Goal: Task Accomplishment & Management: Manage account settings

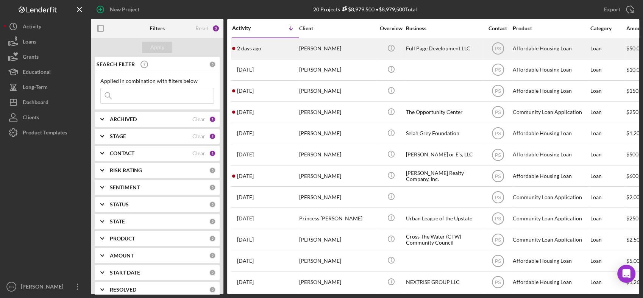
click at [318, 45] on div "[PERSON_NAME]" at bounding box center [337, 49] width 76 height 20
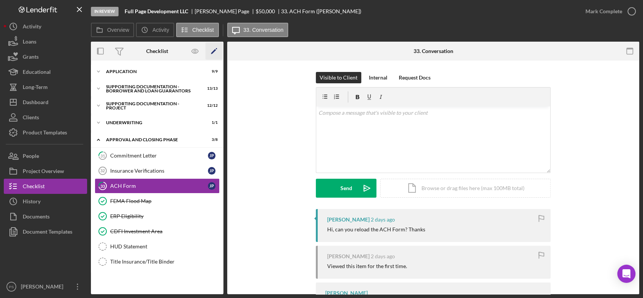
click at [212, 51] on icon "Icon/Edit" at bounding box center [214, 51] width 17 height 17
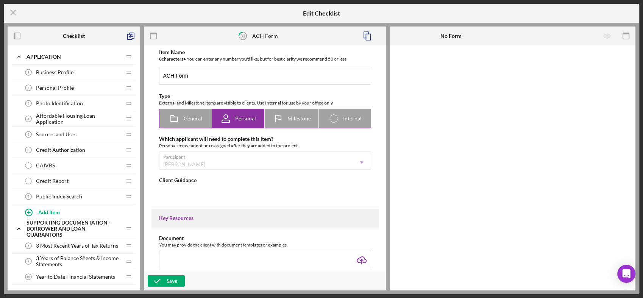
type textarea "<div>Please complete this form to provide your business bank account informatio…"
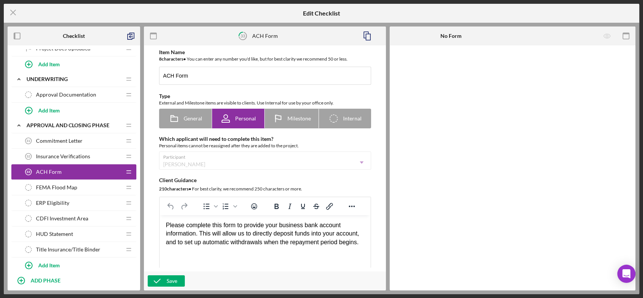
scroll to position [617, 0]
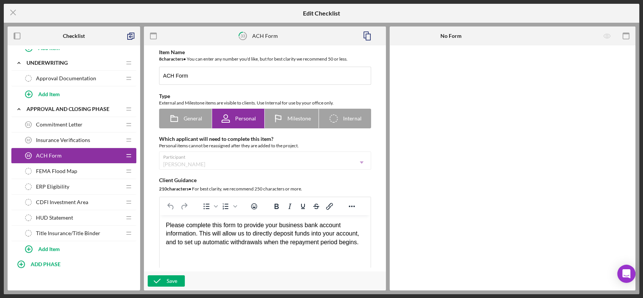
click at [88, 148] on div "ACH Form 33 ACH Form" at bounding box center [71, 155] width 100 height 15
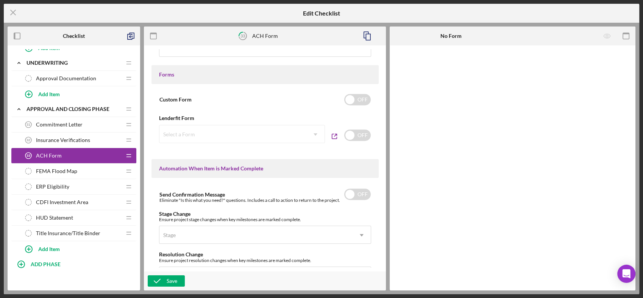
scroll to position [364, 0]
click at [355, 133] on input "checkbox" at bounding box center [357, 134] width 27 height 11
checkbox input "true"
click at [312, 133] on icon "Icon/Dropdown Arrow" at bounding box center [316, 134] width 18 height 18
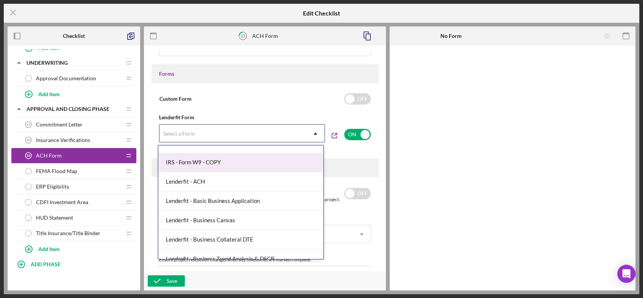
scroll to position [56, 0]
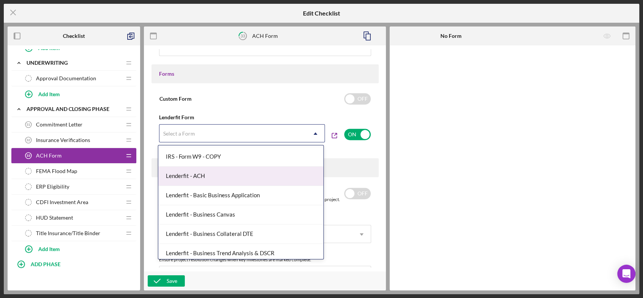
click at [238, 176] on div "Lenderfit - ACH" at bounding box center [240, 176] width 165 height 19
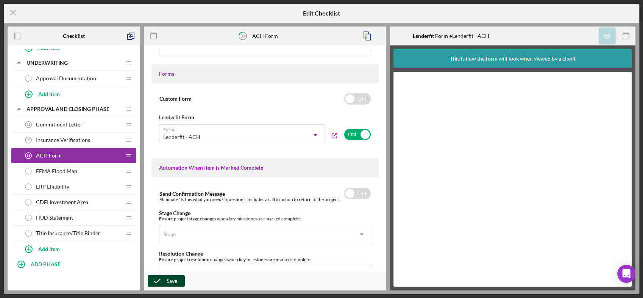
click at [167, 278] on div "Save" at bounding box center [172, 280] width 11 height 11
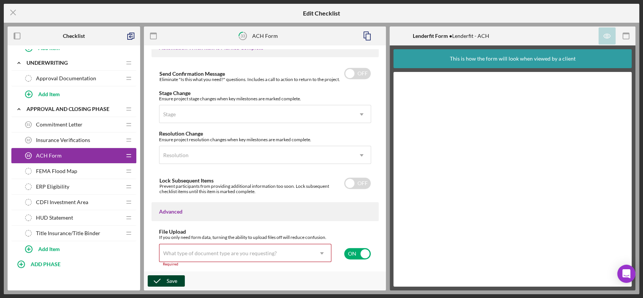
scroll to position [535, 0]
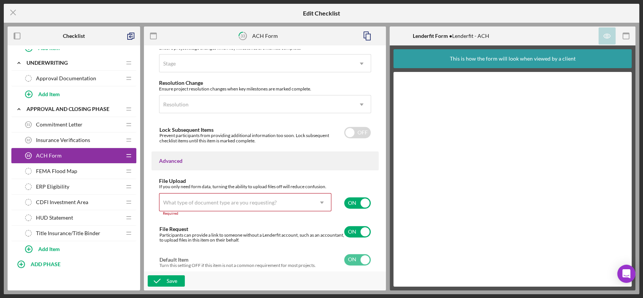
click at [318, 202] on icon "Icon/Dropdown Arrow" at bounding box center [322, 203] width 18 height 18
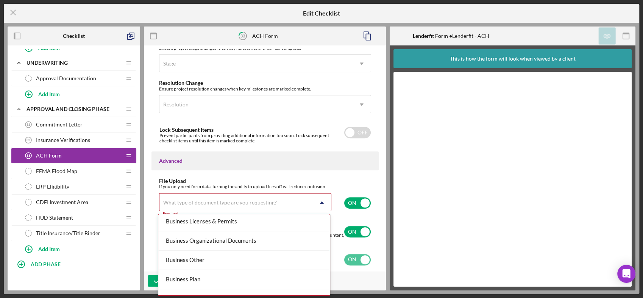
scroll to position [224, 0]
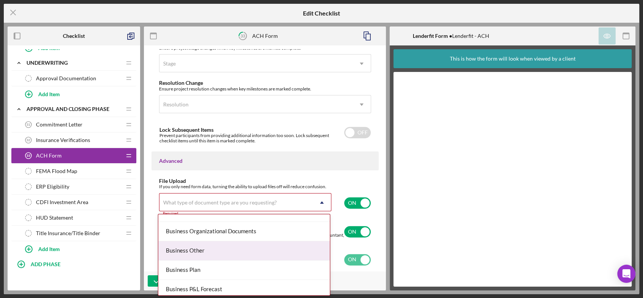
click at [244, 253] on div "Business Other" at bounding box center [244, 250] width 172 height 19
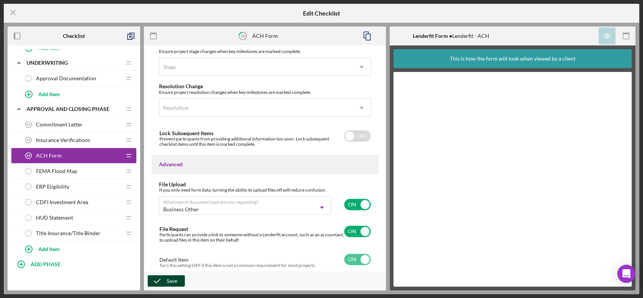
click at [178, 279] on button "Save" at bounding box center [166, 280] width 37 height 11
click at [15, 15] on line at bounding box center [13, 12] width 5 height 5
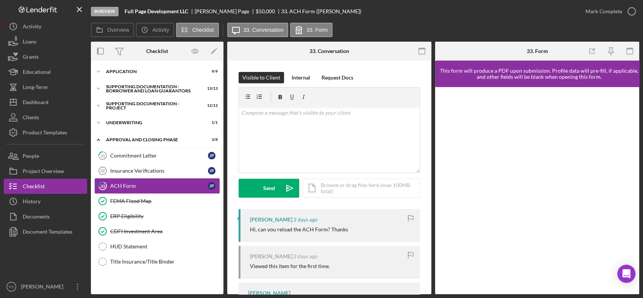
click at [133, 188] on div "ACH Form" at bounding box center [159, 186] width 98 height 6
click at [288, 123] on div "v Color teal Color pink Remove color Add row above Add row below Add column bef…" at bounding box center [329, 139] width 181 height 66
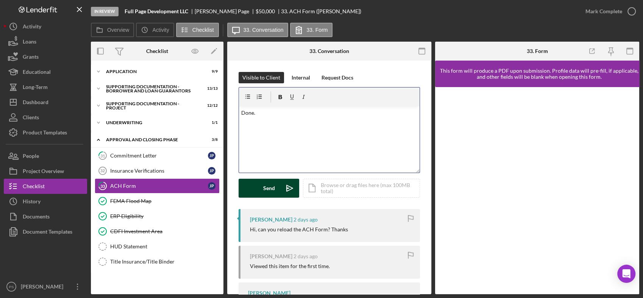
click at [274, 186] on div "Send" at bounding box center [269, 188] width 12 height 19
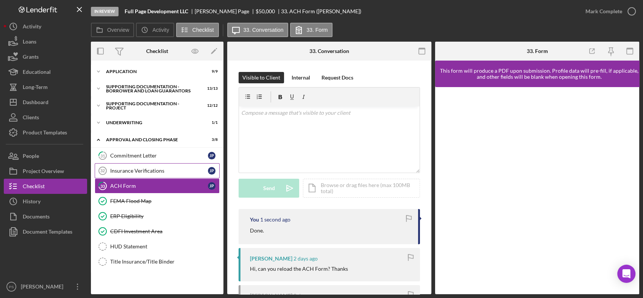
click at [157, 172] on div "Insurance Verifications" at bounding box center [159, 171] width 98 height 6
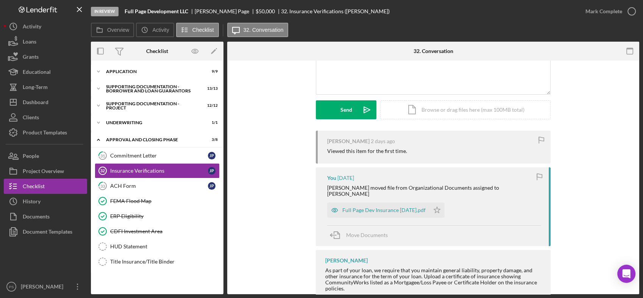
scroll to position [94, 0]
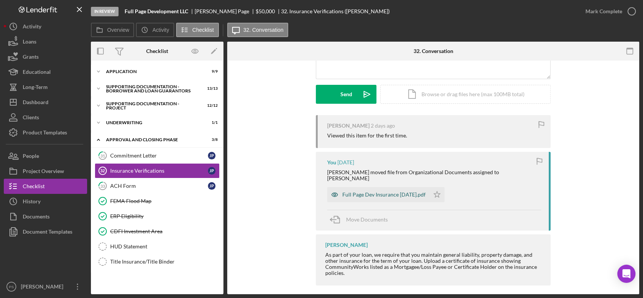
click at [385, 192] on div "Full Page Dev Insurance [DATE].pdf" at bounding box center [384, 195] width 83 height 6
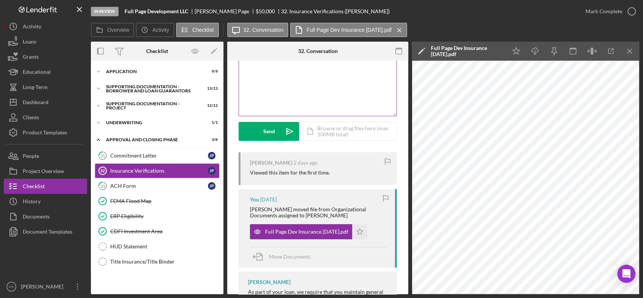
scroll to position [0, 0]
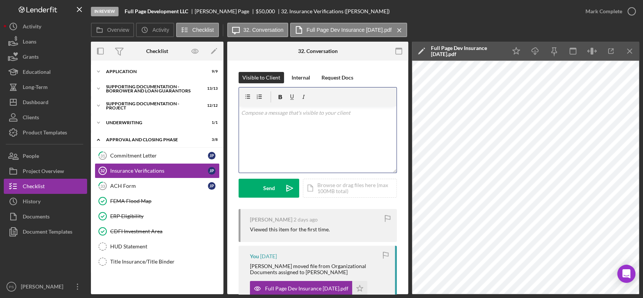
drag, startPoint x: 281, startPoint y: 117, endPoint x: 269, endPoint y: 116, distance: 12.2
click at [282, 118] on div "v Color teal Color pink Remove color Add row above Add row below Add column bef…" at bounding box center [318, 139] width 158 height 66
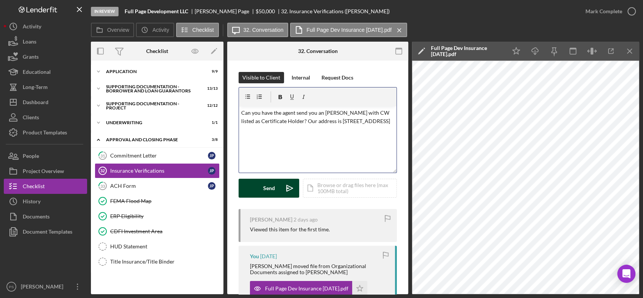
click at [282, 188] on icon "Icon/icon-invite-send" at bounding box center [289, 188] width 19 height 19
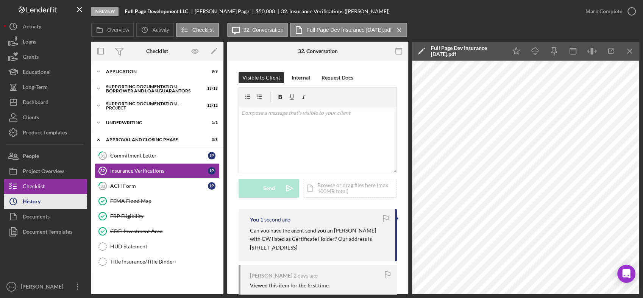
click at [34, 201] on div "History" at bounding box center [32, 202] width 18 height 17
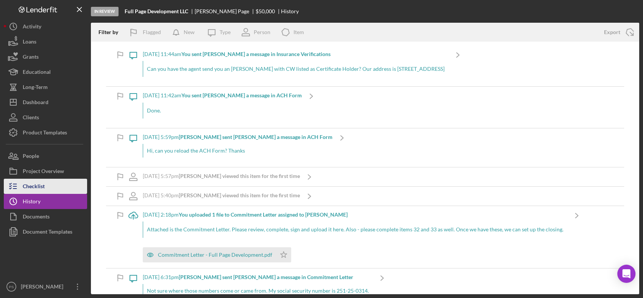
click at [56, 185] on button "Checklist" at bounding box center [45, 186] width 83 height 15
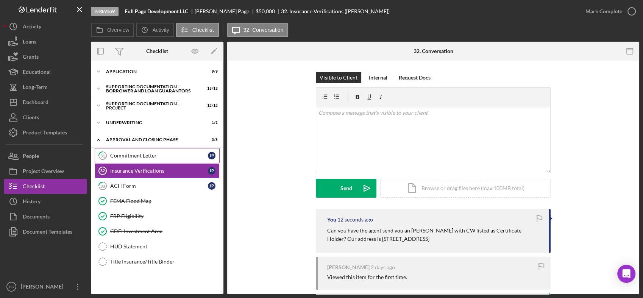
click at [171, 154] on div "Commitment Letter" at bounding box center [159, 156] width 98 height 6
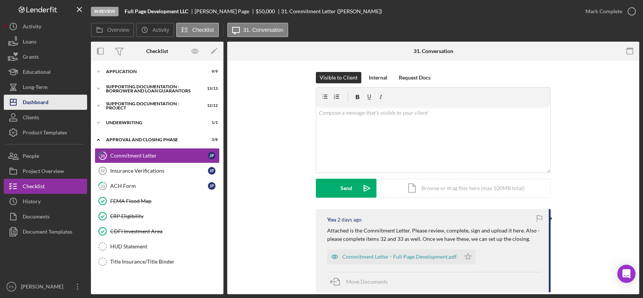
click at [34, 100] on div "Dashboard" at bounding box center [36, 103] width 26 height 17
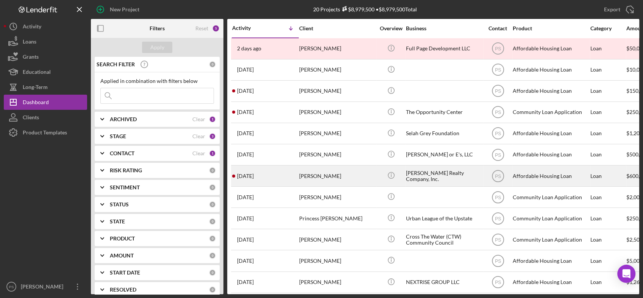
click at [360, 176] on div "[PERSON_NAME]" at bounding box center [337, 176] width 76 height 20
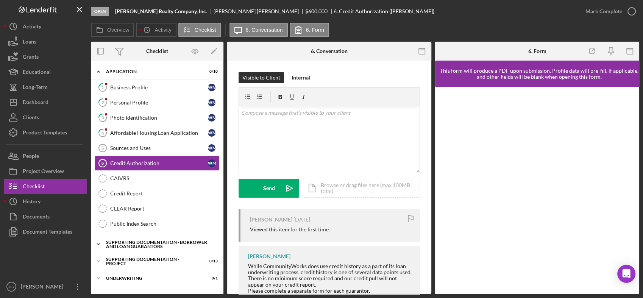
click at [158, 239] on div "Icon/Expander Supporting Documentation - Borrower and Loan Guarantors 0 / 13" at bounding box center [157, 244] width 133 height 15
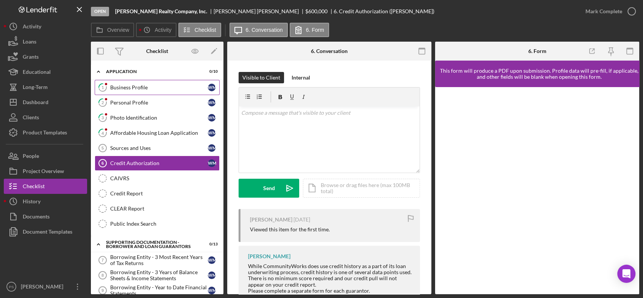
click at [134, 84] on div "Business Profile" at bounding box center [159, 87] width 98 height 6
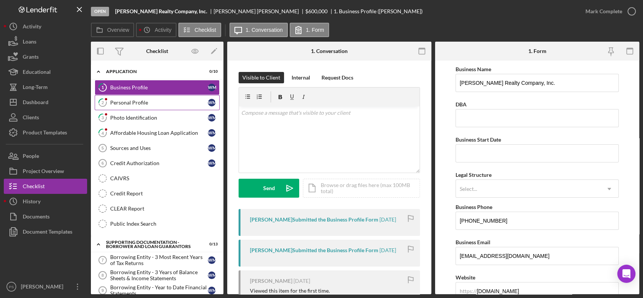
click at [139, 101] on div "Personal Profile" at bounding box center [159, 103] width 98 height 6
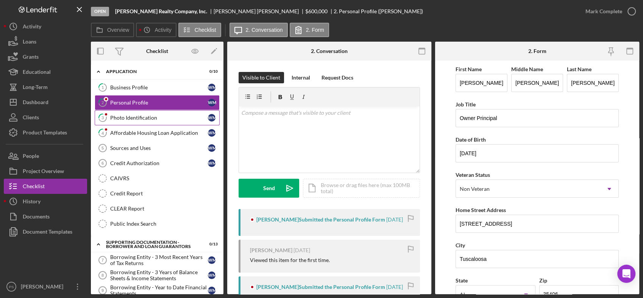
click at [144, 115] on div "Photo Identification" at bounding box center [159, 118] width 98 height 6
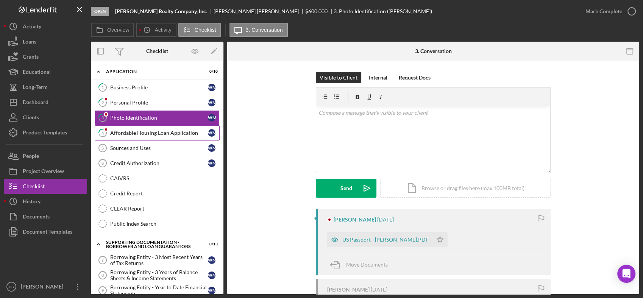
click at [155, 130] on div "Affordable Housing Loan Application" at bounding box center [159, 133] width 98 height 6
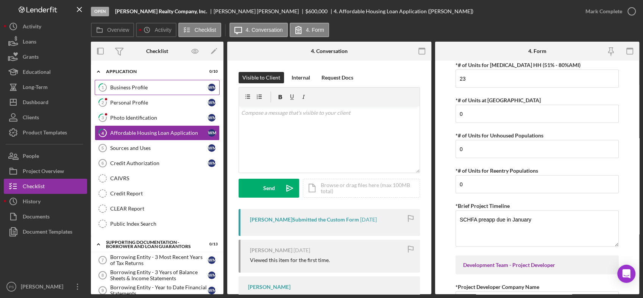
click at [151, 88] on div "Business Profile" at bounding box center [159, 87] width 98 height 6
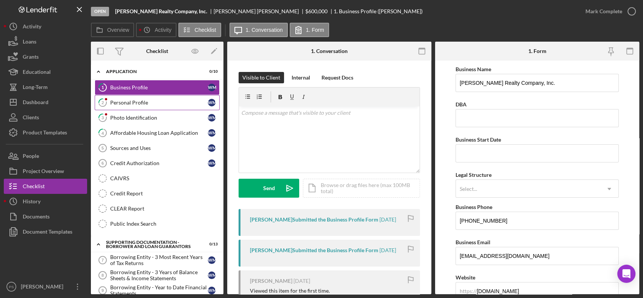
click at [156, 105] on div "Personal Profile" at bounding box center [159, 103] width 98 height 6
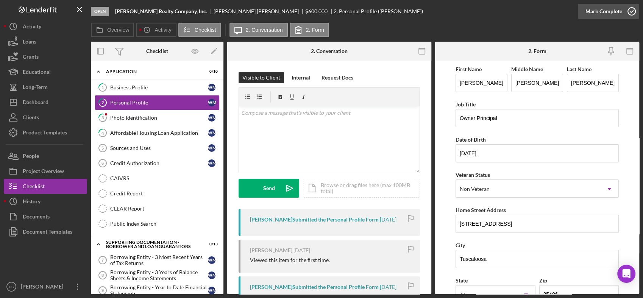
click at [629, 10] on icon "button" at bounding box center [631, 11] width 19 height 19
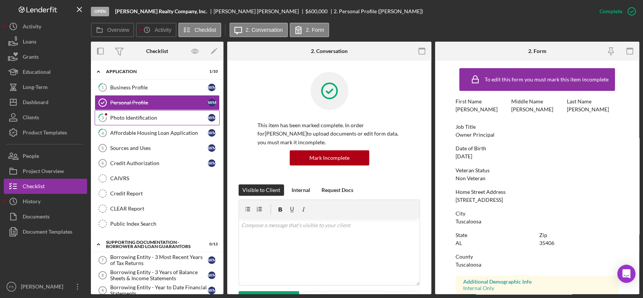
click at [158, 114] on link "3 Photo Identification [PERSON_NAME]" at bounding box center [157, 117] width 125 height 15
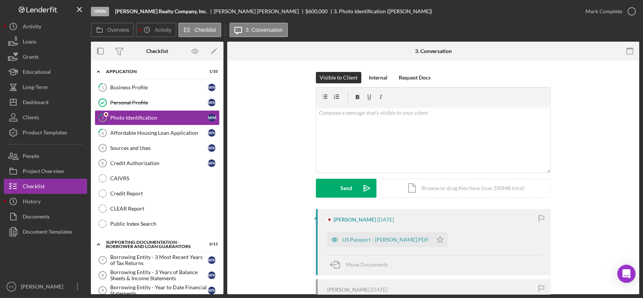
click at [368, 241] on div "US Passport - [PERSON_NAME].PDF" at bounding box center [386, 240] width 86 height 6
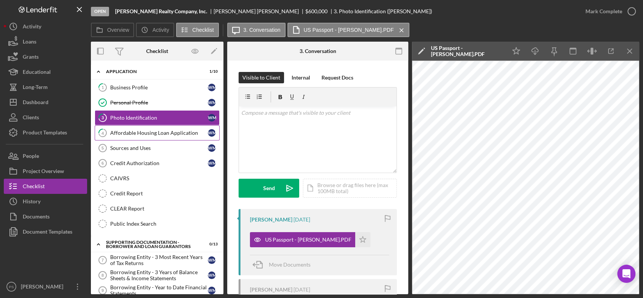
click at [159, 127] on link "4 Affordable Housing Loan Application [PERSON_NAME]" at bounding box center [157, 132] width 125 height 15
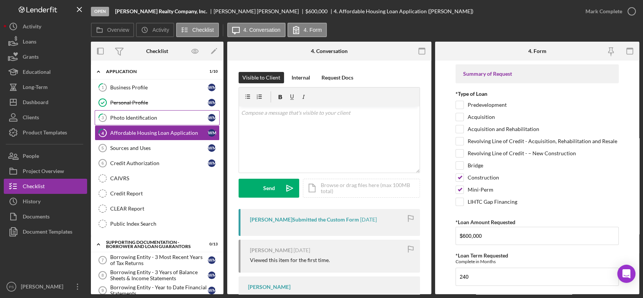
click at [119, 116] on div "Photo Identification" at bounding box center [159, 118] width 98 height 6
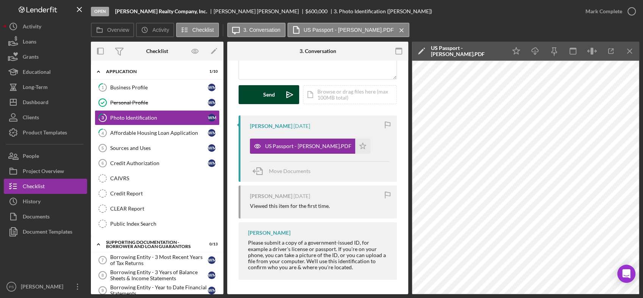
scroll to position [94, 0]
click at [152, 128] on link "4 Affordable Housing Loan Application [PERSON_NAME]" at bounding box center [157, 132] width 125 height 15
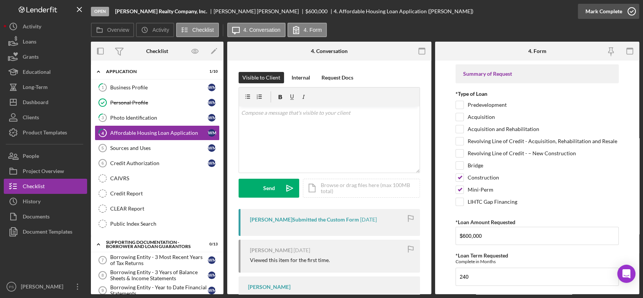
click at [632, 6] on icon "button" at bounding box center [631, 11] width 19 height 19
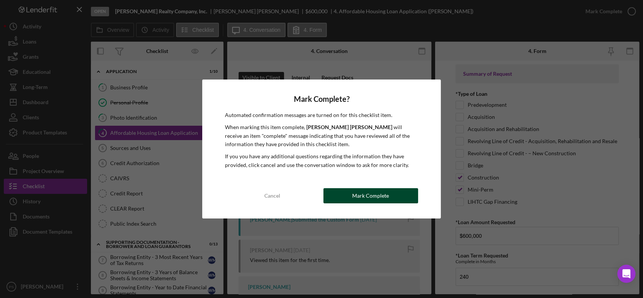
click at [375, 191] on div "Mark Complete" at bounding box center [370, 195] width 37 height 15
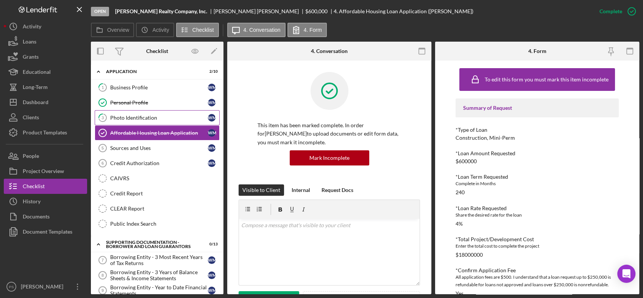
click at [169, 122] on link "3 Photo Identification [PERSON_NAME]" at bounding box center [157, 117] width 125 height 15
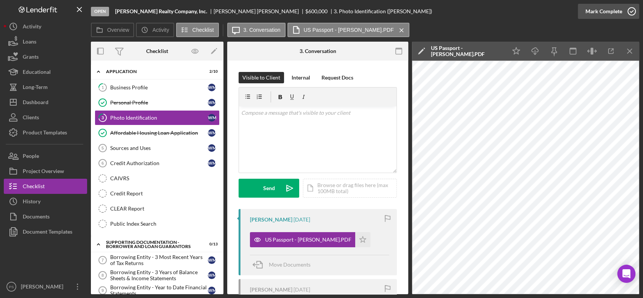
click at [633, 11] on icon "button" at bounding box center [631, 11] width 19 height 19
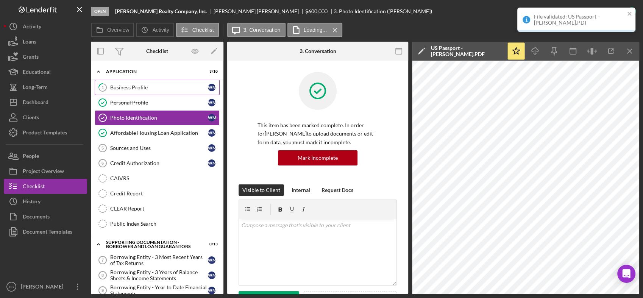
click at [142, 85] on div "Business Profile" at bounding box center [159, 87] width 98 height 6
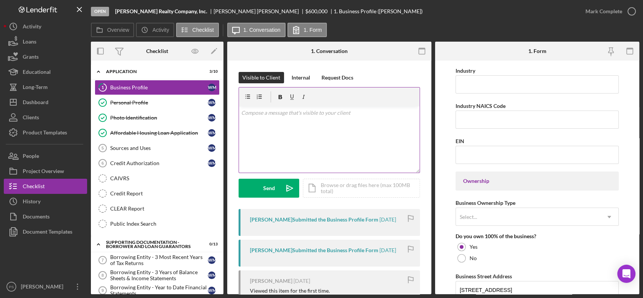
scroll to position [252, 0]
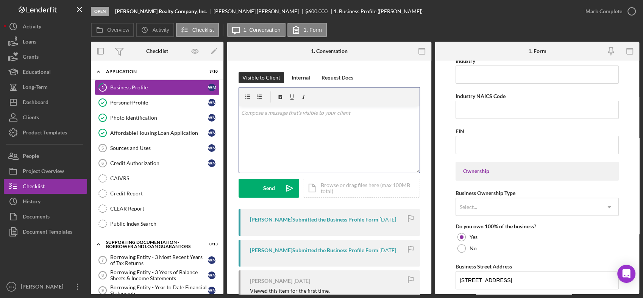
click at [311, 119] on div "v Color teal Color pink Remove color Add row above Add row below Add column bef…" at bounding box center [329, 139] width 181 height 66
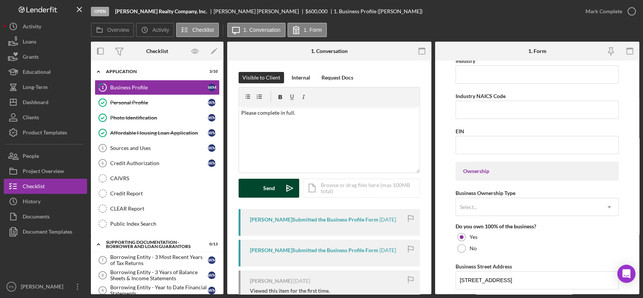
click at [283, 183] on icon "Icon/icon-invite-send" at bounding box center [289, 188] width 19 height 19
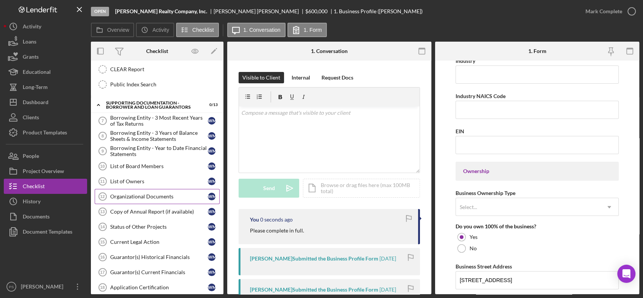
scroll to position [140, 0]
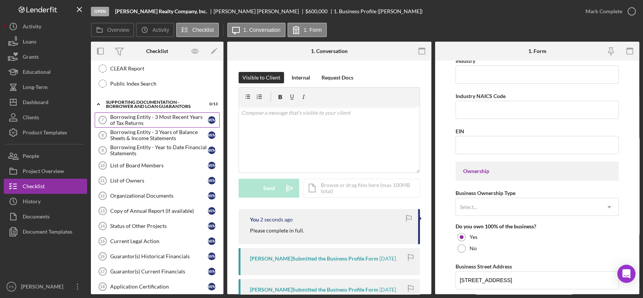
click at [149, 114] on div "Borrowing Entity - 3 Most Recent Years of Tax Returns" at bounding box center [159, 120] width 98 height 12
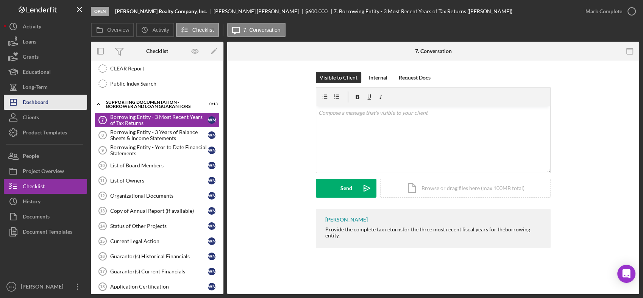
click at [48, 100] on div "Dashboard" at bounding box center [36, 103] width 26 height 17
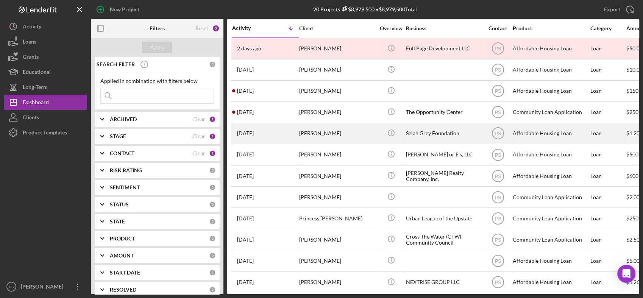
click at [362, 132] on div "[PERSON_NAME]" at bounding box center [337, 134] width 76 height 20
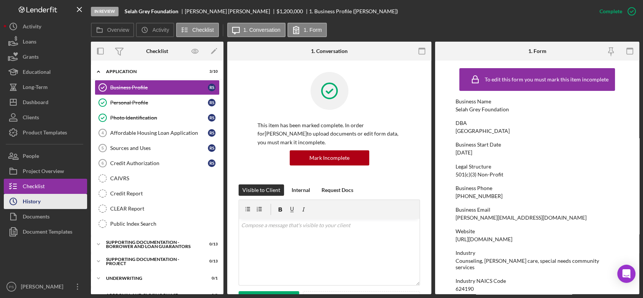
click at [48, 197] on button "Icon/History History" at bounding box center [45, 201] width 83 height 15
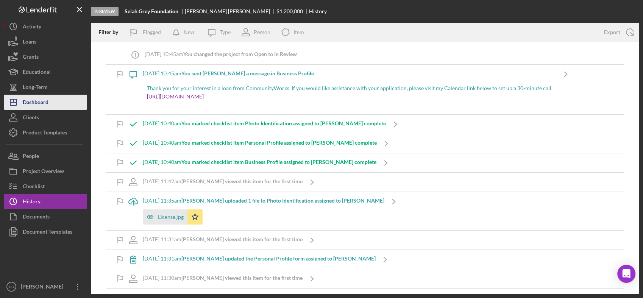
click at [50, 99] on button "Icon/Dashboard Dashboard" at bounding box center [45, 102] width 83 height 15
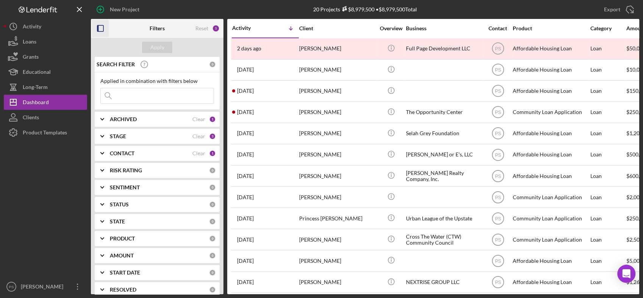
click at [102, 29] on icon "button" at bounding box center [100, 28] width 17 height 17
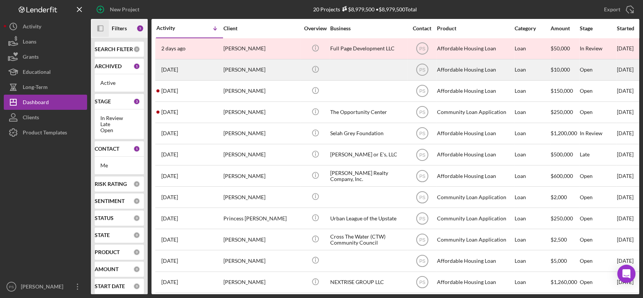
click at [274, 70] on div "[PERSON_NAME]" at bounding box center [262, 70] width 76 height 20
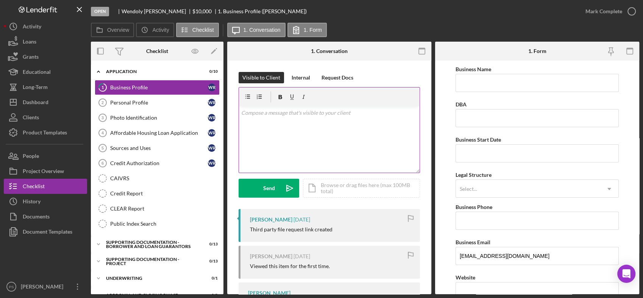
click at [255, 114] on p at bounding box center [329, 113] width 177 height 8
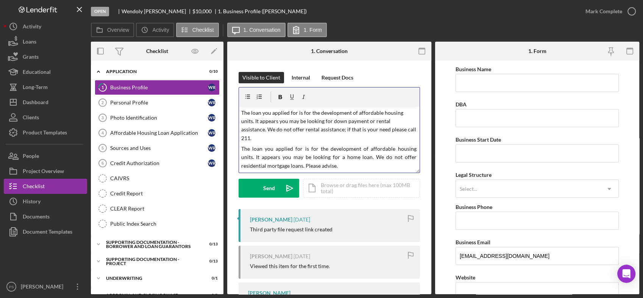
click at [298, 137] on p "The loan you applied for is for the development of affordable housing units. It…" at bounding box center [329, 126] width 177 height 34
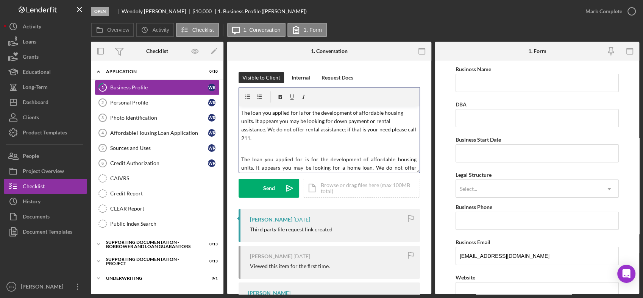
scroll to position [29, 0]
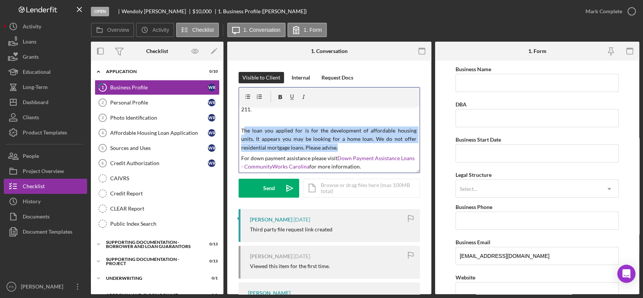
drag, startPoint x: 242, startPoint y: 131, endPoint x: 346, endPoint y: 145, distance: 105.0
click at [346, 145] on p "The loan you applied for is for the development of affordable housing units. It…" at bounding box center [329, 139] width 177 height 25
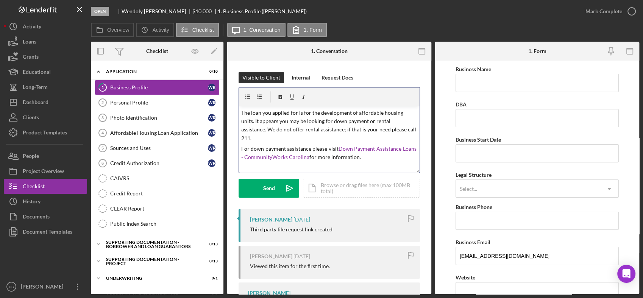
scroll to position [0, 0]
click at [279, 185] on button "Send Icon/icon-invite-send" at bounding box center [269, 188] width 61 height 19
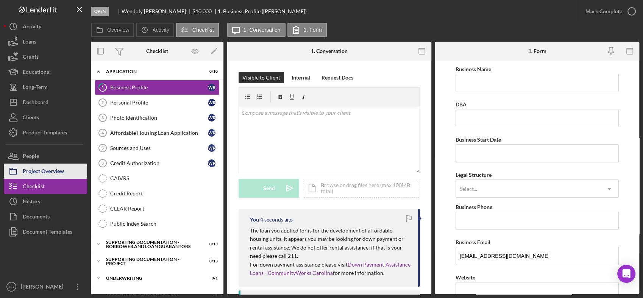
click at [64, 166] on div "Project Overview" at bounding box center [43, 172] width 41 height 17
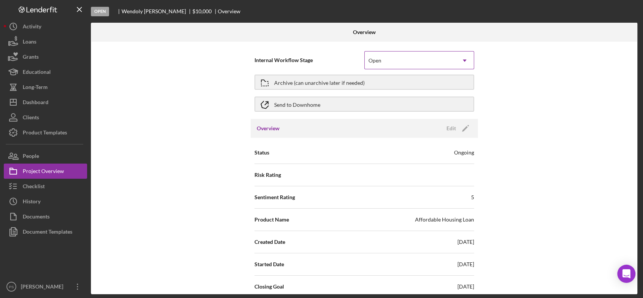
click at [388, 60] on div "Open" at bounding box center [410, 60] width 91 height 17
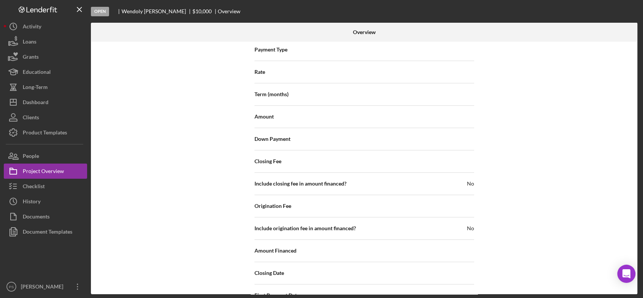
scroll to position [785, 0]
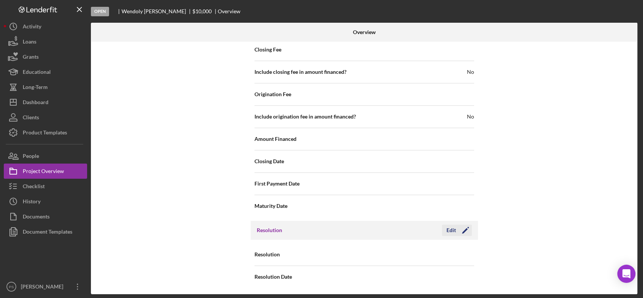
click at [447, 227] on div "Edit" at bounding box center [451, 230] width 9 height 11
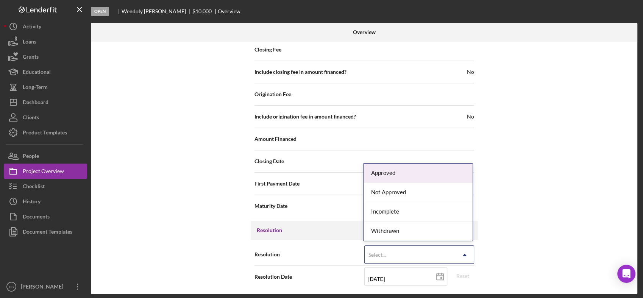
click at [394, 248] on div "Select..." at bounding box center [410, 254] width 91 height 17
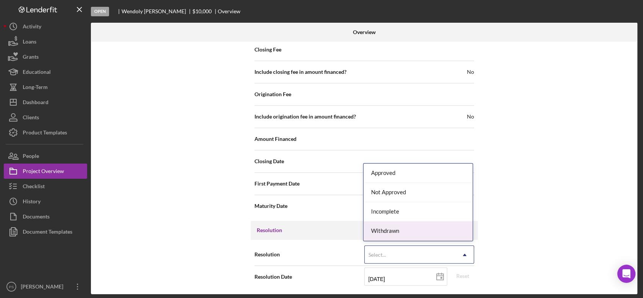
click at [391, 230] on div "Withdrawn" at bounding box center [418, 231] width 109 height 19
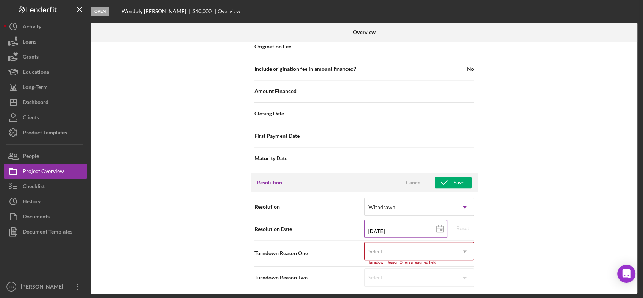
scroll to position [833, 0]
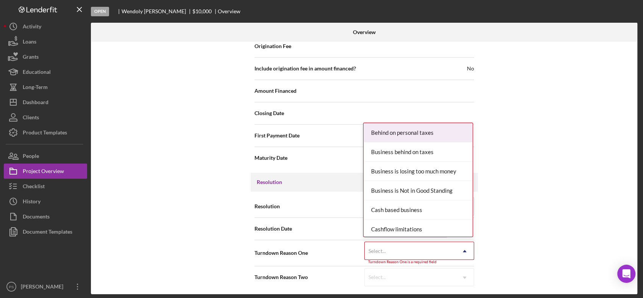
click at [397, 248] on div "Select..." at bounding box center [410, 250] width 91 height 17
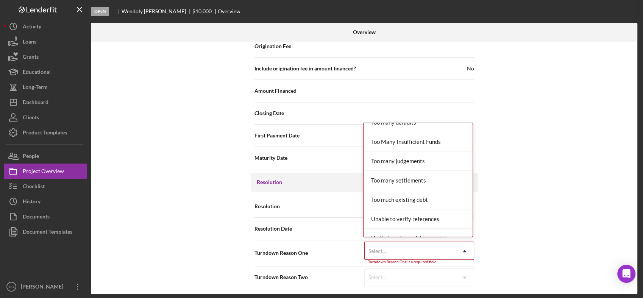
scroll to position [830, 0]
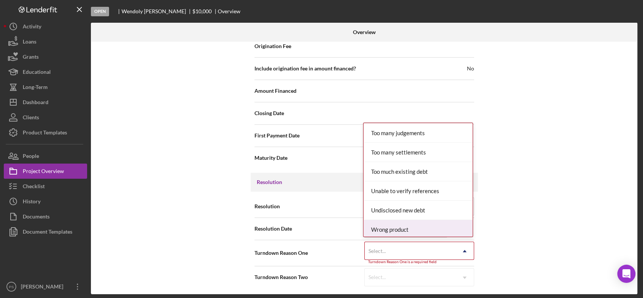
click at [400, 230] on div "Wrong product" at bounding box center [418, 229] width 109 height 19
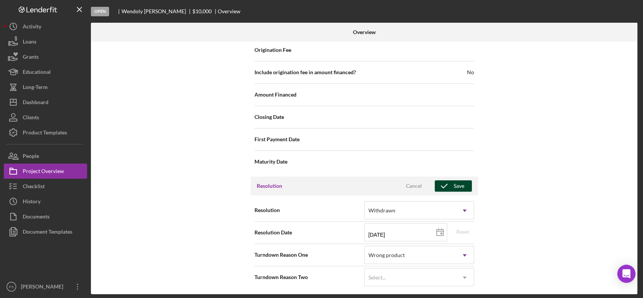
click at [456, 181] on div "Save" at bounding box center [459, 185] width 11 height 11
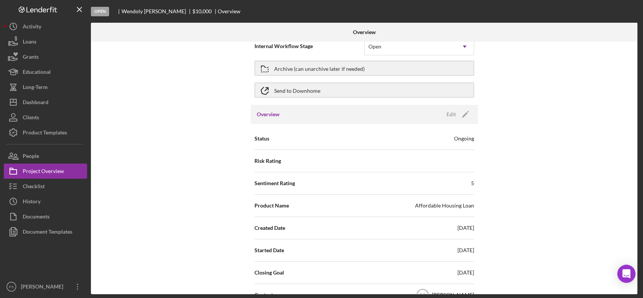
scroll to position [0, 0]
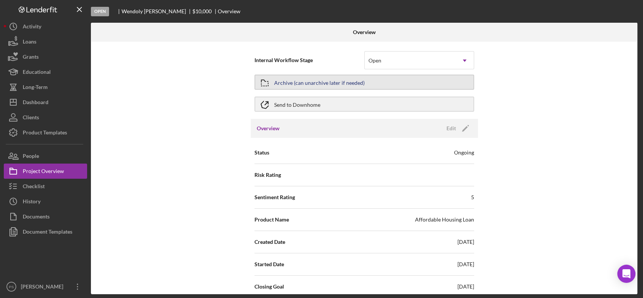
click at [294, 81] on div "Archive (can unarchive later if needed)" at bounding box center [319, 82] width 91 height 14
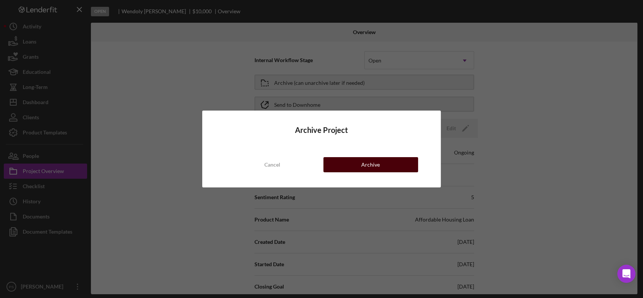
click at [371, 162] on div "Archive" at bounding box center [370, 164] width 19 height 15
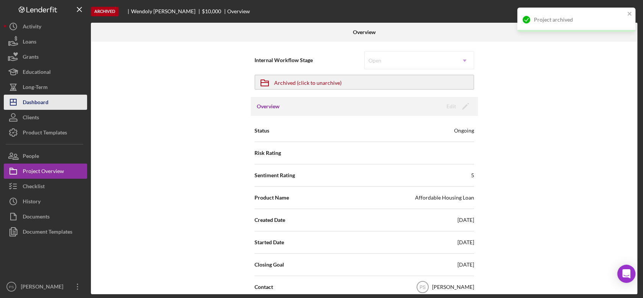
click at [53, 104] on button "Icon/Dashboard Dashboard" at bounding box center [45, 102] width 83 height 15
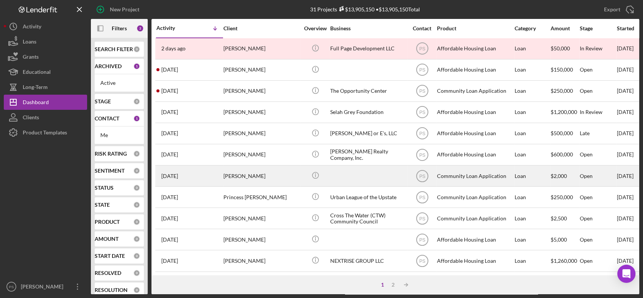
click at [282, 174] on div "[PERSON_NAME]" at bounding box center [262, 176] width 76 height 20
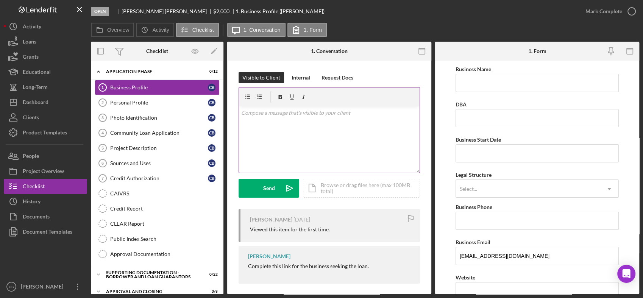
click at [265, 112] on p at bounding box center [329, 113] width 177 height 8
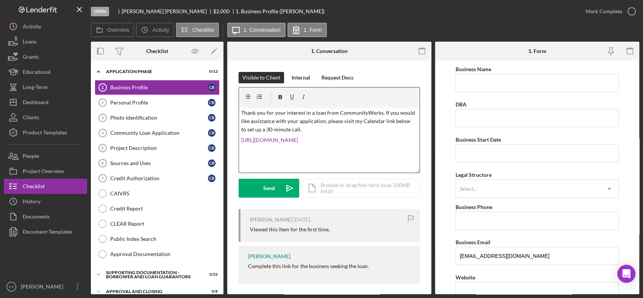
click at [310, 131] on p "Thank you for your interest in a loan from CommunityWorks. If you would like as…" at bounding box center [329, 121] width 177 height 25
click at [383, 113] on p "Thank you for your interest in a loan from CommunityWorks. If you would like as…" at bounding box center [329, 121] width 177 height 25
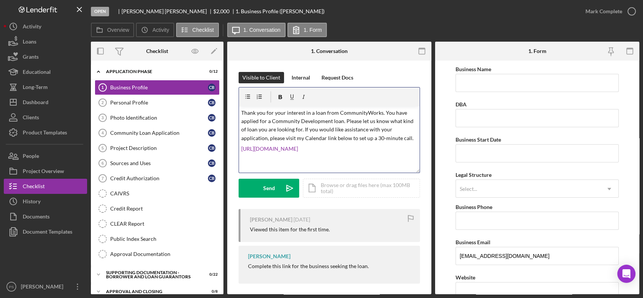
click at [350, 148] on p "[URL][DOMAIN_NAME]" at bounding box center [329, 149] width 177 height 8
click at [262, 160] on p "[URL][DOMAIN_NAME]. If there is no response [DATE] the loan will be withdrawn." at bounding box center [329, 153] width 177 height 17
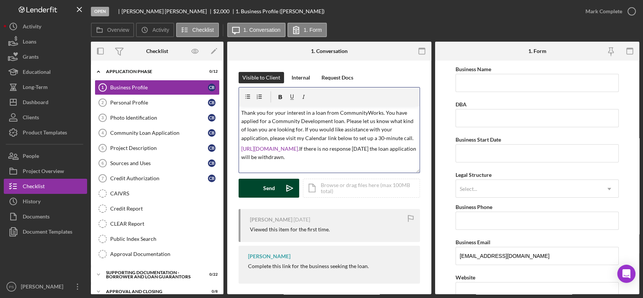
click at [291, 185] on icon "Icon/icon-invite-send" at bounding box center [289, 188] width 19 height 19
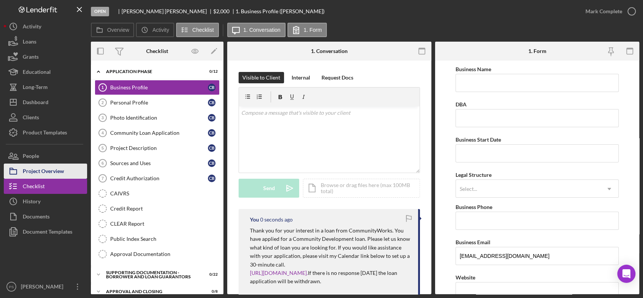
click at [70, 167] on button "Project Overview" at bounding box center [45, 171] width 83 height 15
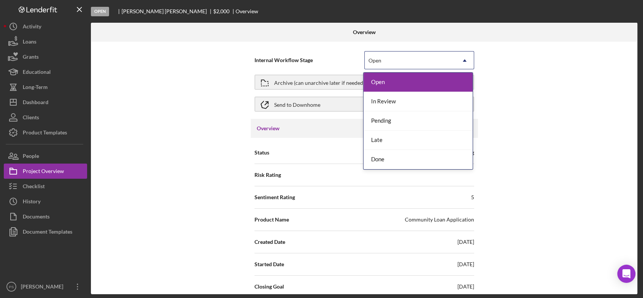
click at [400, 61] on div "Open" at bounding box center [410, 60] width 91 height 17
click at [391, 100] on div "In Review" at bounding box center [418, 101] width 109 height 19
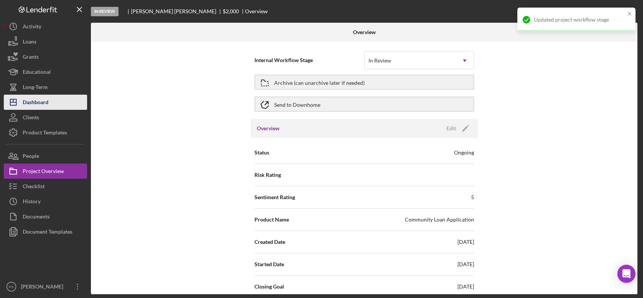
click at [47, 101] on div "Dashboard" at bounding box center [36, 103] width 26 height 17
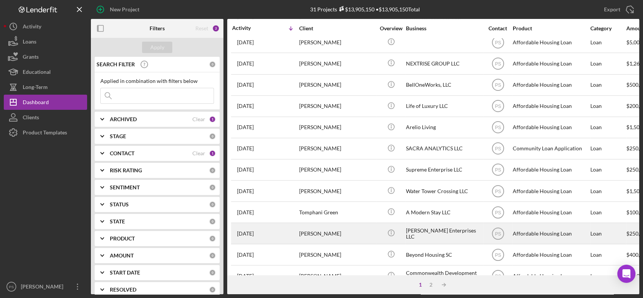
scroll to position [300, 0]
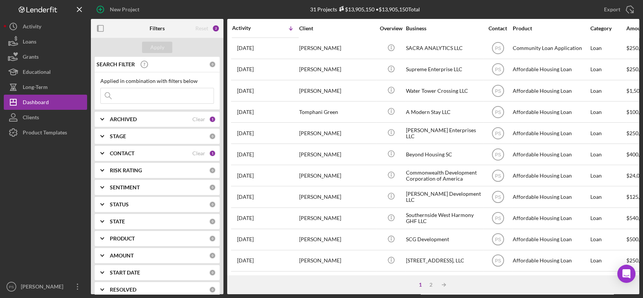
click at [116, 133] on b "STAGE" at bounding box center [118, 136] width 16 height 6
click at [119, 177] on label "In Review" at bounding box center [164, 180] width 102 height 8
click at [108, 177] on input "In Review" at bounding box center [105, 180] width 8 height 8
checkbox input "true"
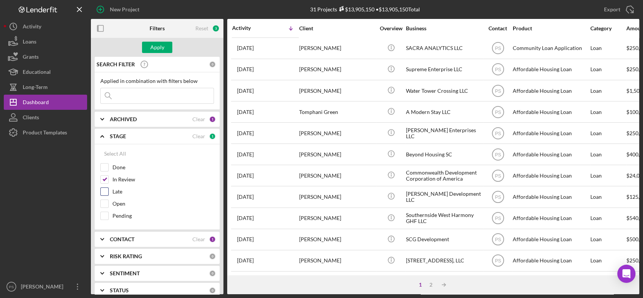
click at [118, 192] on label "Late" at bounding box center [164, 192] width 102 height 8
click at [108, 192] on input "Late" at bounding box center [105, 192] width 8 height 8
checkbox input "true"
click at [121, 202] on label "Open" at bounding box center [164, 204] width 102 height 8
click at [108, 202] on input "Open" at bounding box center [105, 204] width 8 height 8
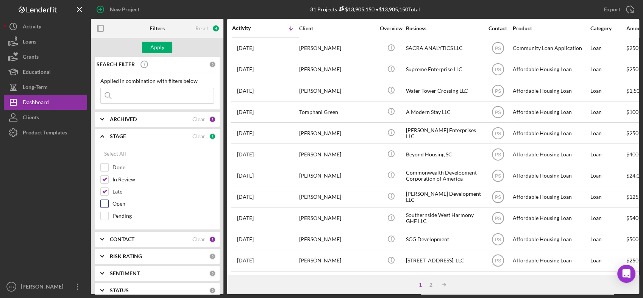
checkbox input "true"
click at [160, 52] on div "Apply" at bounding box center [157, 47] width 14 height 11
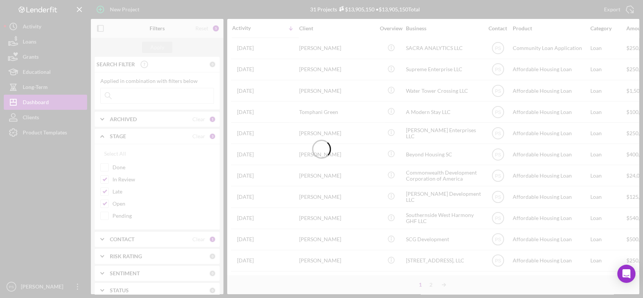
scroll to position [155, 0]
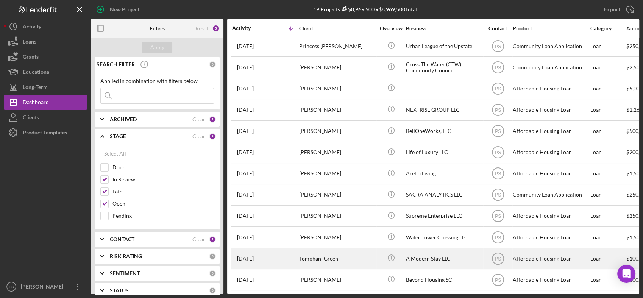
click at [359, 252] on div "Tomphani Green" at bounding box center [337, 259] width 76 height 20
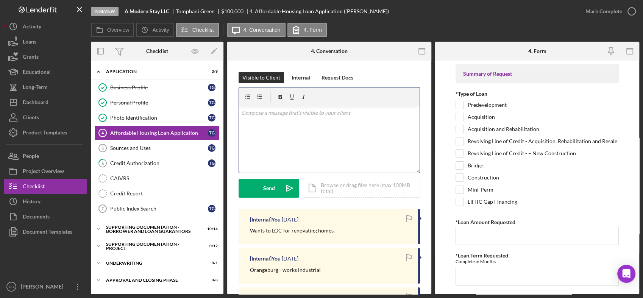
click at [326, 114] on p at bounding box center [329, 113] width 177 height 8
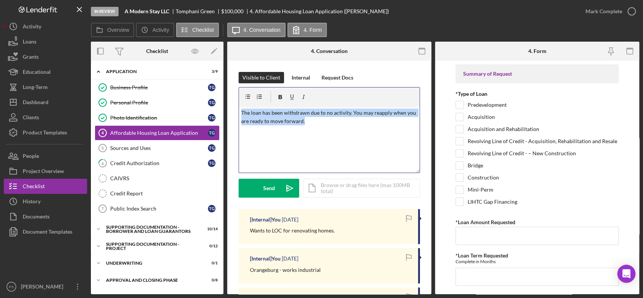
drag, startPoint x: 315, startPoint y: 124, endPoint x: 233, endPoint y: 111, distance: 83.2
copy p "The loan has been withdrawn due to no activity. You may reapply when you are re…"
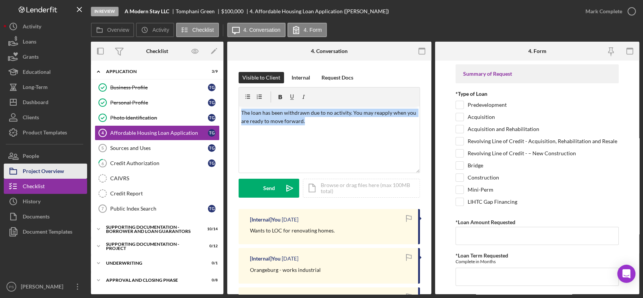
click at [61, 170] on div "Project Overview" at bounding box center [43, 172] width 41 height 17
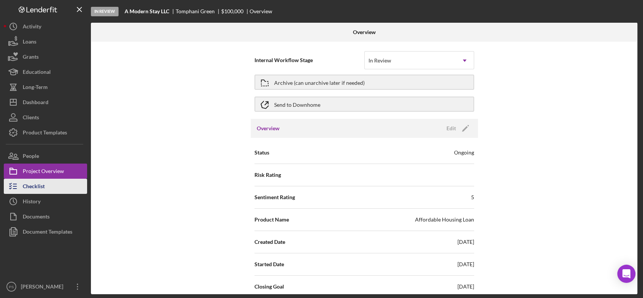
click at [54, 181] on button "Checklist" at bounding box center [45, 186] width 83 height 15
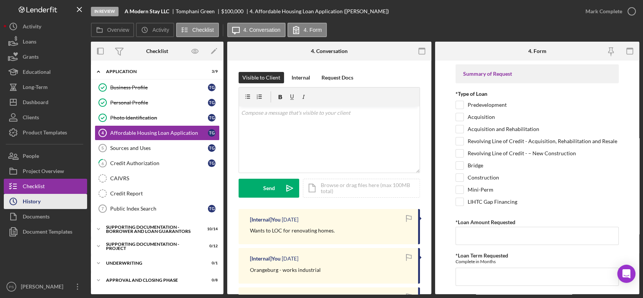
click at [49, 203] on button "Icon/History History" at bounding box center [45, 201] width 83 height 15
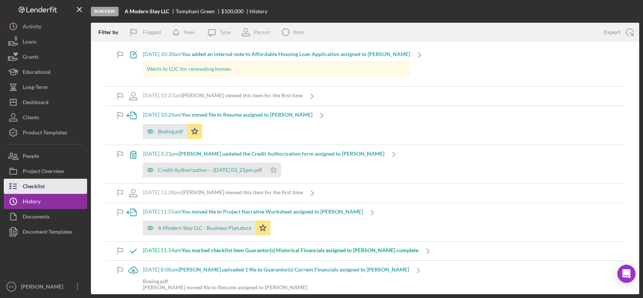
click at [47, 185] on button "Checklist" at bounding box center [45, 186] width 83 height 15
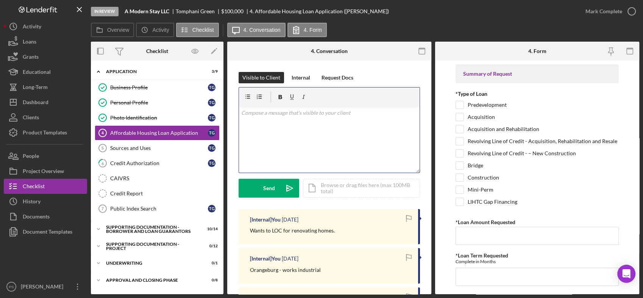
click at [297, 118] on div "v Color teal Color pink Remove color Add row above Add row below Add column bef…" at bounding box center [329, 139] width 181 height 66
click at [273, 119] on div "v Color teal Color pink Remove color Add row above Add row below Add column bef…" at bounding box center [329, 139] width 181 height 66
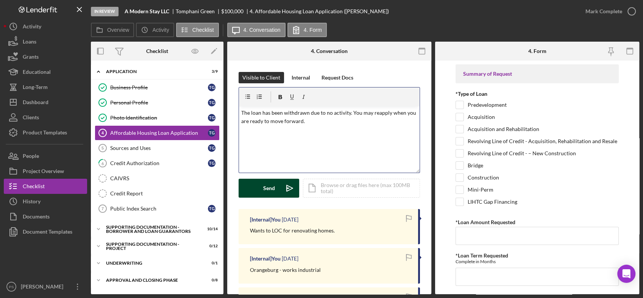
click at [276, 185] on button "Send Icon/icon-invite-send" at bounding box center [269, 188] width 61 height 19
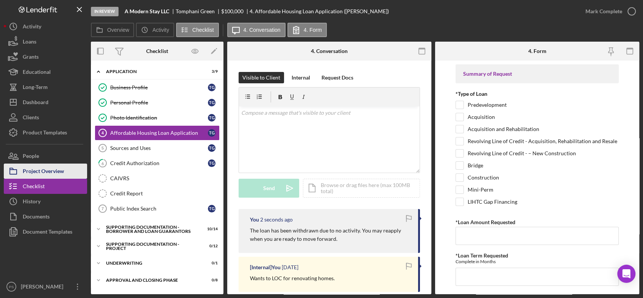
click at [58, 173] on div "Project Overview" at bounding box center [43, 172] width 41 height 17
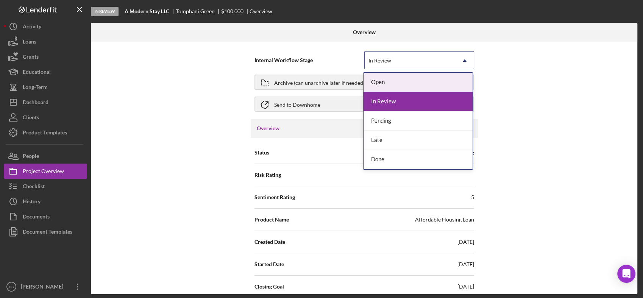
click at [406, 64] on div "In Review" at bounding box center [410, 60] width 91 height 17
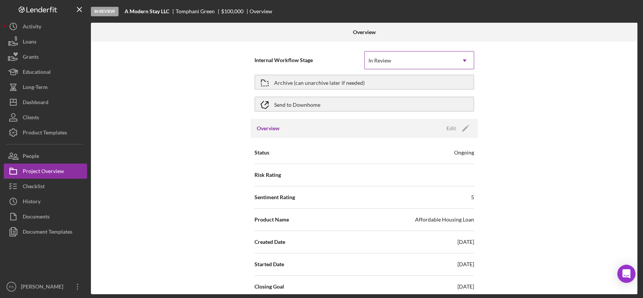
click at [406, 64] on div "In Review" at bounding box center [410, 60] width 91 height 17
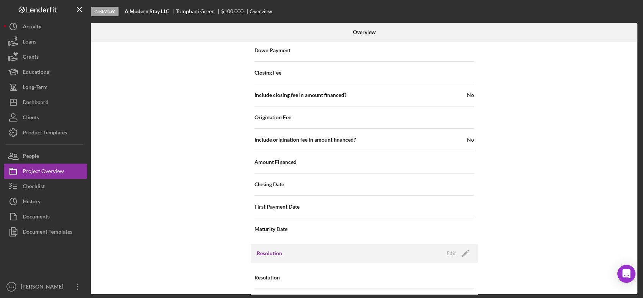
scroll to position [785, 0]
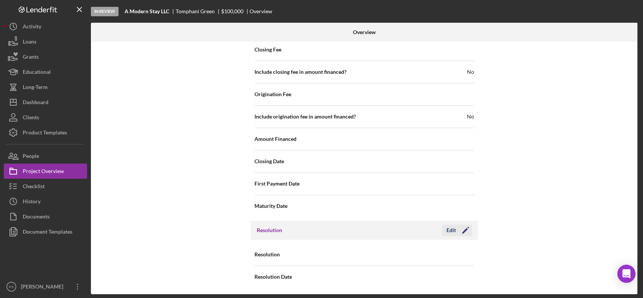
click at [456, 230] on icon "Icon/Edit" at bounding box center [465, 230] width 19 height 19
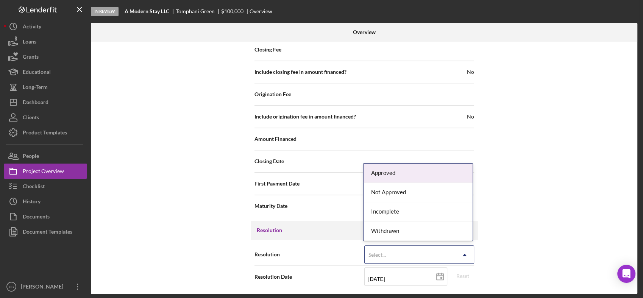
click at [393, 256] on div "Select..." at bounding box center [410, 254] width 91 height 17
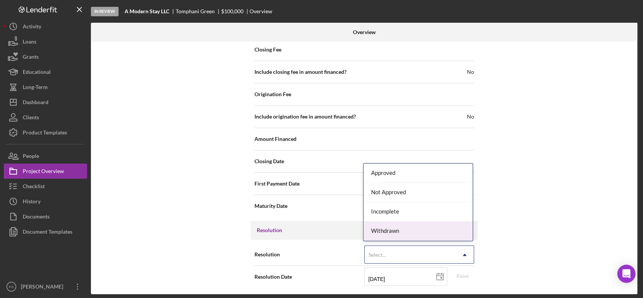
click at [395, 232] on div "Withdrawn" at bounding box center [418, 231] width 109 height 19
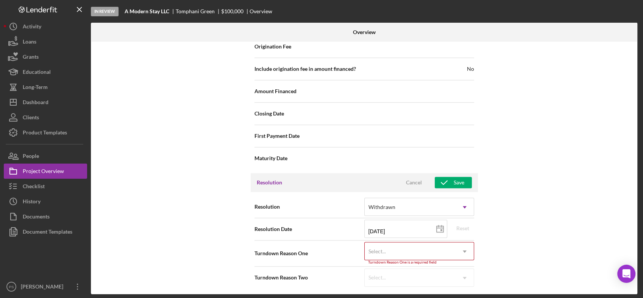
scroll to position [833, 0]
click at [427, 249] on div "Select..." at bounding box center [410, 250] width 91 height 17
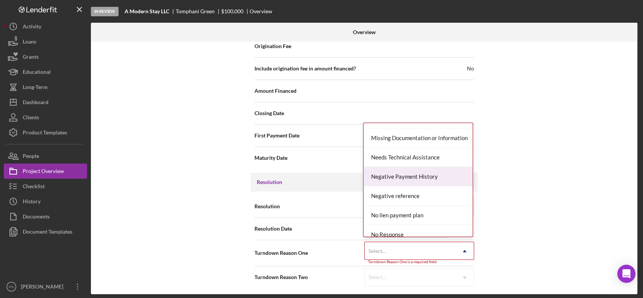
scroll to position [449, 0]
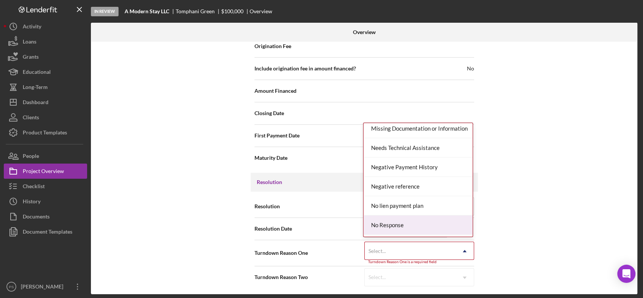
click at [397, 219] on div "No Response" at bounding box center [418, 225] width 109 height 19
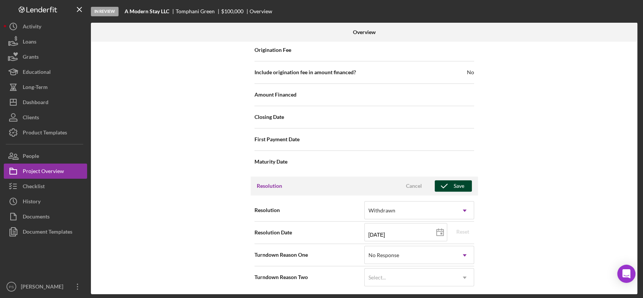
click at [458, 182] on div "Save" at bounding box center [459, 185] width 11 height 11
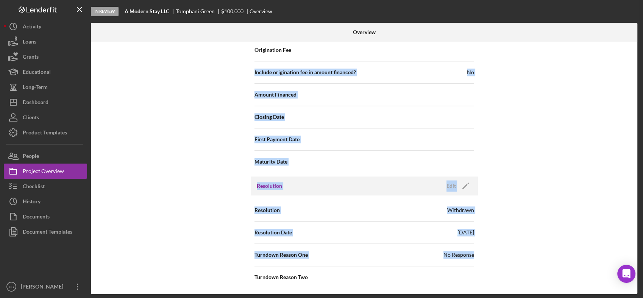
drag, startPoint x: 637, startPoint y: 246, endPoint x: 643, endPoint y: 59, distance: 186.9
click at [643, 59] on html "In Review A Modern Stay LLC [PERSON_NAME] Green $100,000 Overview Overview Inte…" at bounding box center [321, 149] width 643 height 298
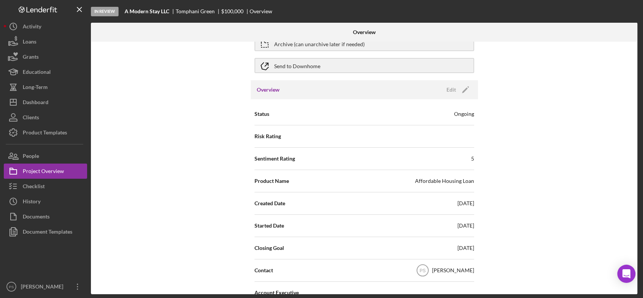
scroll to position [0, 0]
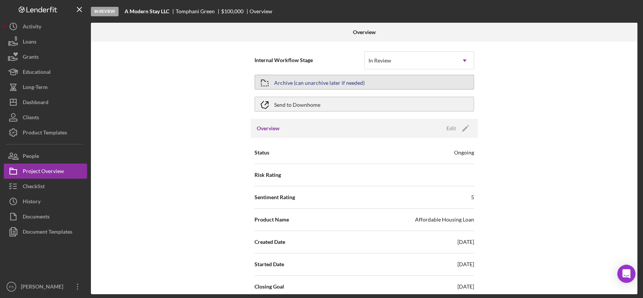
click at [349, 81] on div "Archive (can unarchive later if needed)" at bounding box center [319, 82] width 91 height 14
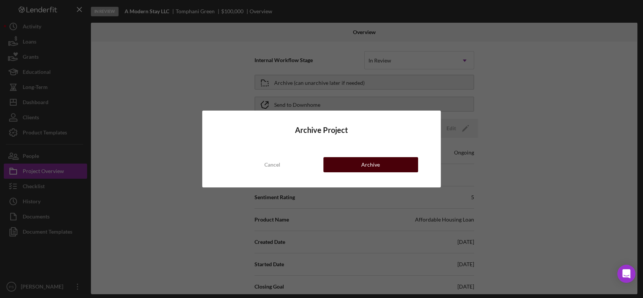
click at [369, 164] on div "Archive" at bounding box center [370, 164] width 19 height 15
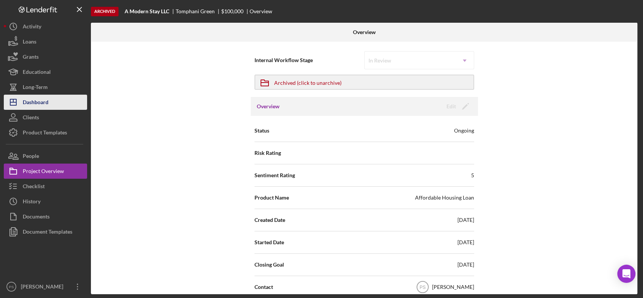
click at [50, 105] on button "Icon/Dashboard Dashboard" at bounding box center [45, 102] width 83 height 15
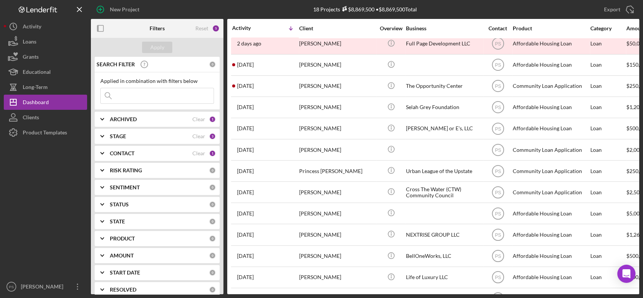
scroll to position [133, 0]
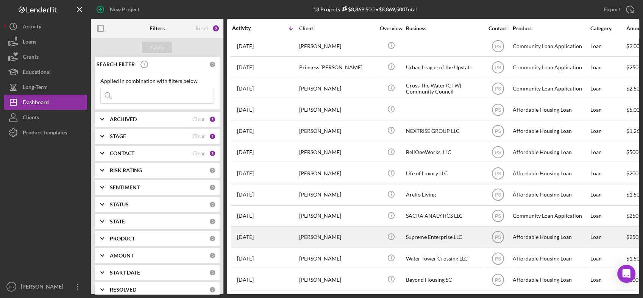
click at [353, 230] on div "[PERSON_NAME]" at bounding box center [337, 237] width 76 height 20
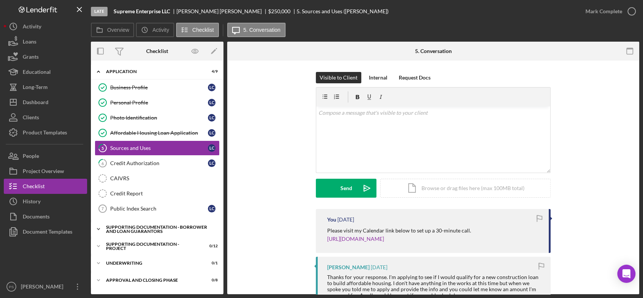
click at [136, 226] on div "Supporting Documentation - Borrower and Loan Guarantors" at bounding box center [160, 229] width 108 height 9
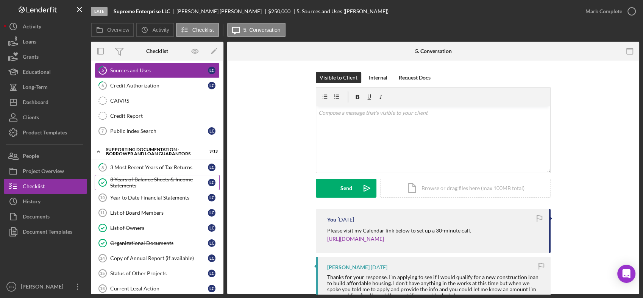
scroll to position [84, 0]
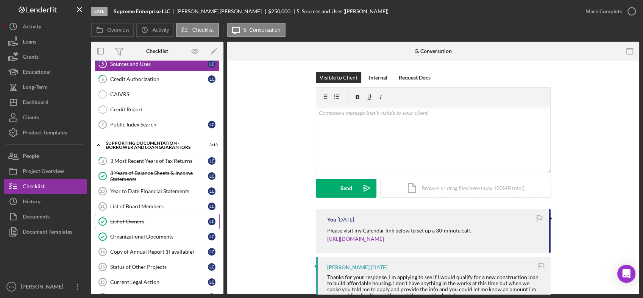
click at [144, 222] on div "List of Owners" at bounding box center [159, 222] width 98 height 6
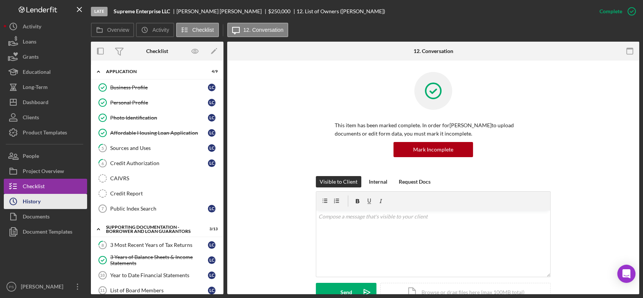
click at [47, 199] on button "Icon/History History" at bounding box center [45, 201] width 83 height 15
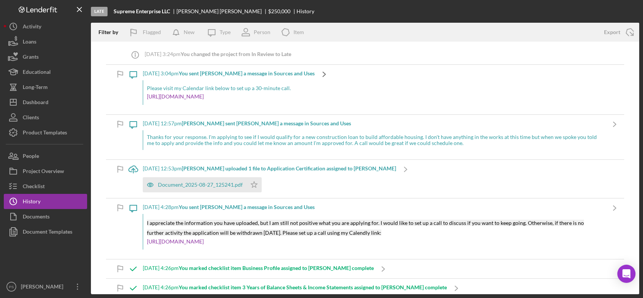
click at [319, 74] on icon "Icon/Navigate" at bounding box center [324, 74] width 19 height 19
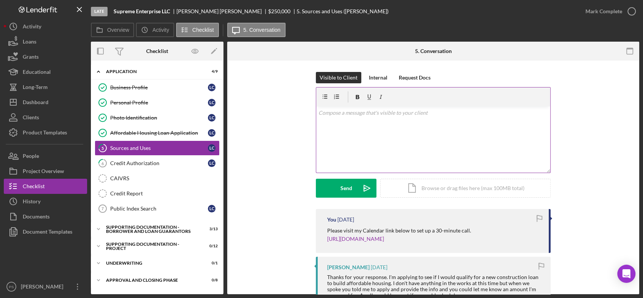
click at [380, 118] on div "v Color teal Color pink Remove color Add row above Add row below Add column bef…" at bounding box center [433, 139] width 234 height 66
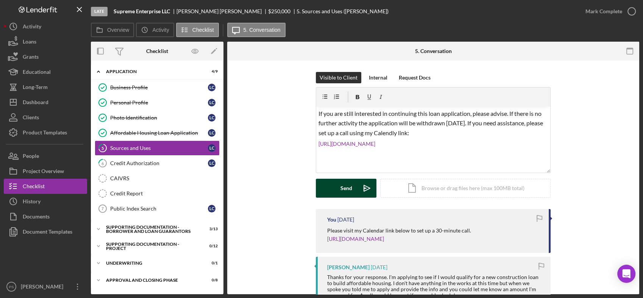
click at [358, 183] on icon "Icon/icon-invite-send" at bounding box center [367, 188] width 19 height 19
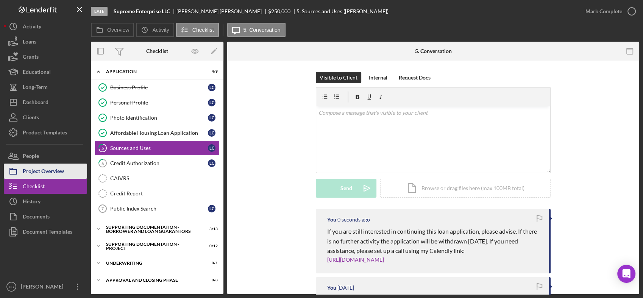
click at [63, 168] on div "Project Overview" at bounding box center [43, 172] width 41 height 17
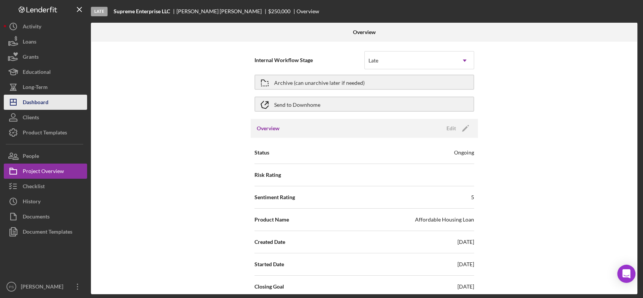
click at [45, 97] on div "Dashboard" at bounding box center [36, 103] width 26 height 17
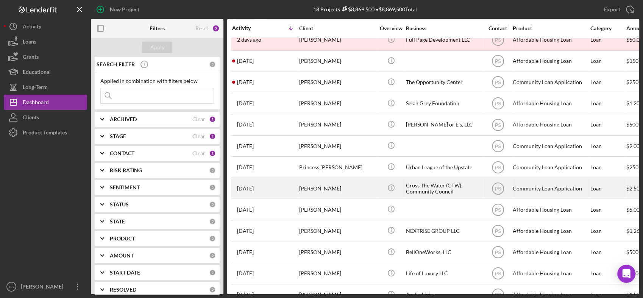
scroll to position [133, 0]
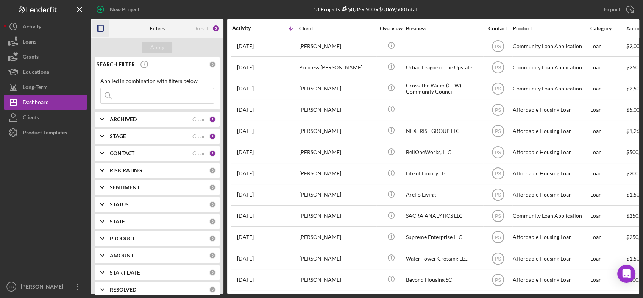
click at [101, 28] on icon "button" at bounding box center [100, 28] width 17 height 17
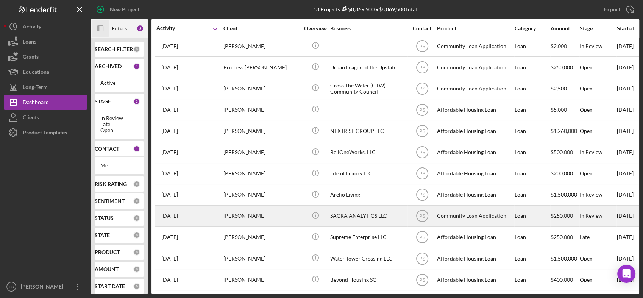
click at [265, 209] on div "[PERSON_NAME]" at bounding box center [262, 216] width 76 height 20
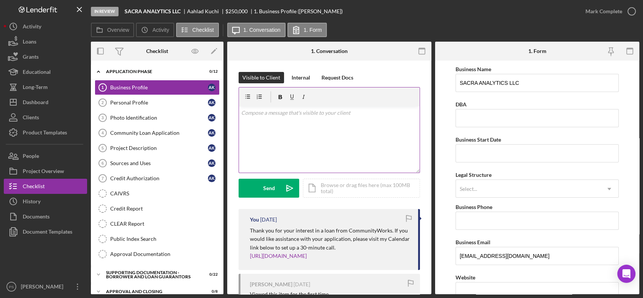
click at [247, 115] on p at bounding box center [329, 113] width 177 height 8
click at [278, 184] on button "Send Icon/icon-invite-send" at bounding box center [269, 188] width 61 height 19
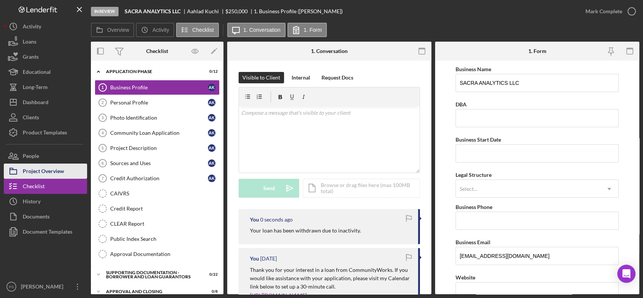
click at [72, 173] on button "Project Overview" at bounding box center [45, 171] width 83 height 15
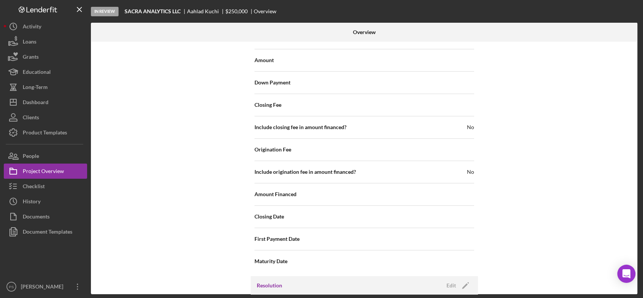
scroll to position [852, 0]
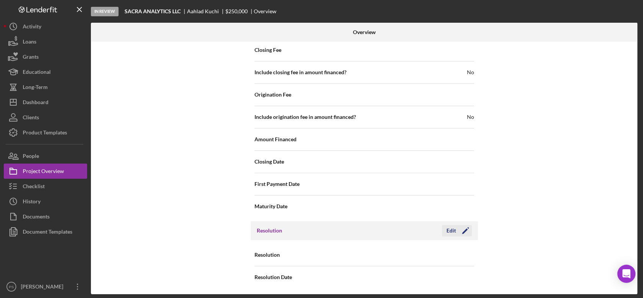
click at [444, 228] on button "Edit Icon/Edit" at bounding box center [457, 230] width 30 height 11
click at [415, 252] on div "Select..." at bounding box center [410, 255] width 91 height 17
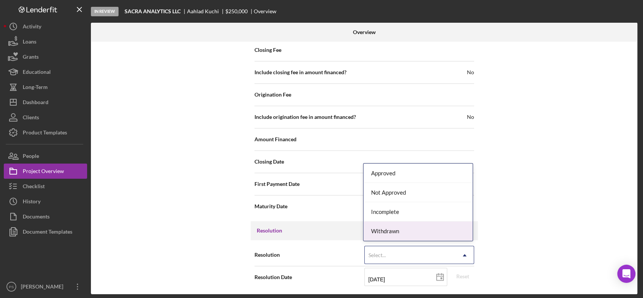
click at [411, 230] on div "Withdrawn" at bounding box center [418, 231] width 109 height 19
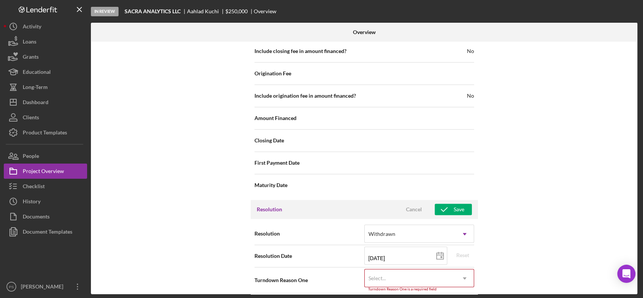
scroll to position [900, 0]
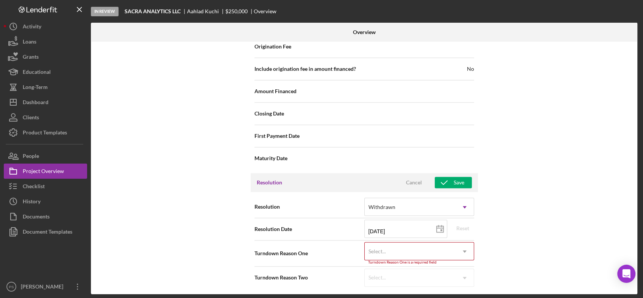
click at [408, 252] on div "Select..." at bounding box center [410, 251] width 91 height 17
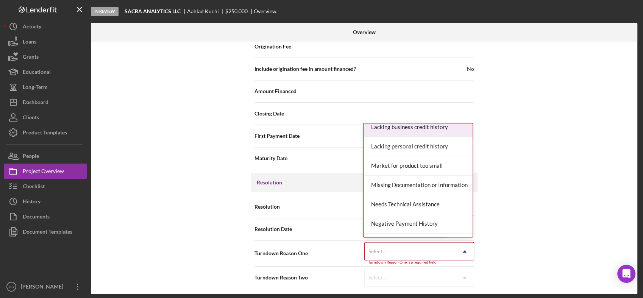
scroll to position [477, 0]
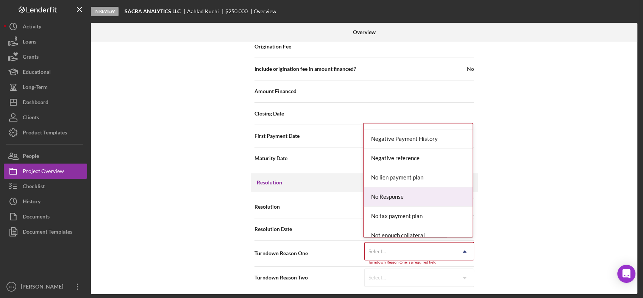
click at [400, 192] on div "No Response" at bounding box center [418, 197] width 109 height 19
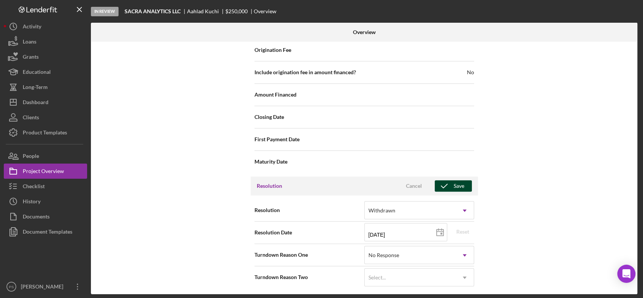
click at [449, 183] on icon "button" at bounding box center [444, 186] width 19 height 19
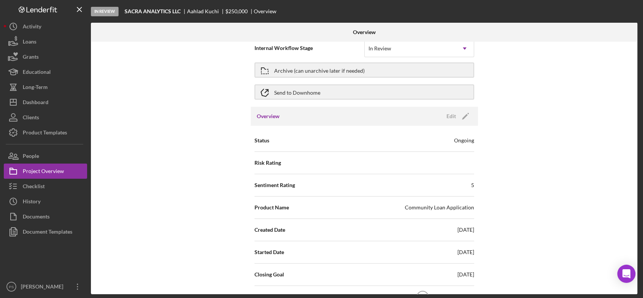
scroll to position [0, 0]
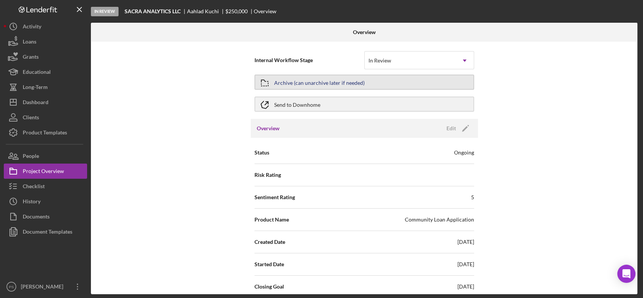
click at [324, 78] on div "Archive (can unarchive later if needed)" at bounding box center [319, 82] width 91 height 14
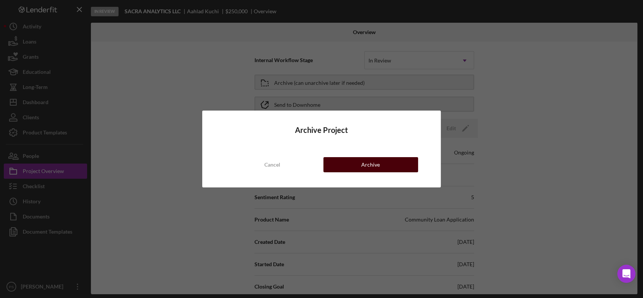
click at [371, 162] on div "Archive" at bounding box center [370, 164] width 19 height 15
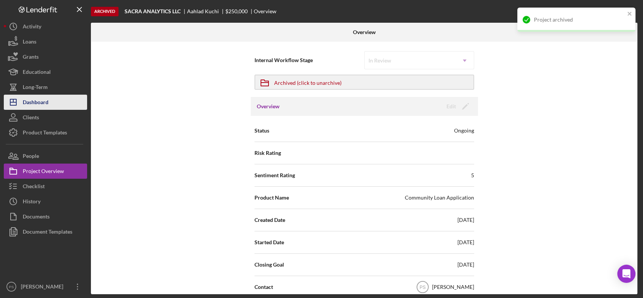
click at [52, 99] on button "Icon/Dashboard Dashboard" at bounding box center [45, 102] width 83 height 15
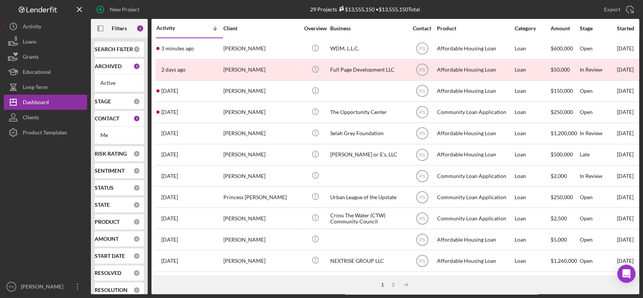
click at [108, 100] on b "STAGE" at bounding box center [103, 102] width 16 height 6
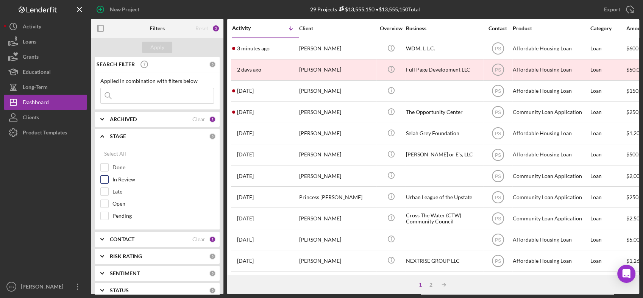
click at [119, 179] on label "In Review" at bounding box center [164, 180] width 102 height 8
click at [108, 179] on input "In Review" at bounding box center [105, 180] width 8 height 8
checkbox input "true"
click at [119, 192] on label "Late" at bounding box center [164, 192] width 102 height 8
click at [108, 192] on input "Late" at bounding box center [105, 192] width 8 height 8
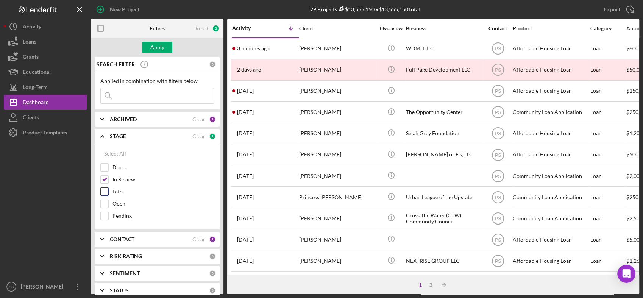
checkbox input "true"
click at [121, 203] on label "Open" at bounding box center [164, 204] width 102 height 8
drag, startPoint x: 121, startPoint y: 203, endPoint x: 107, endPoint y: 200, distance: 14.3
click at [104, 202] on input "Open" at bounding box center [105, 204] width 8 height 8
checkbox input "true"
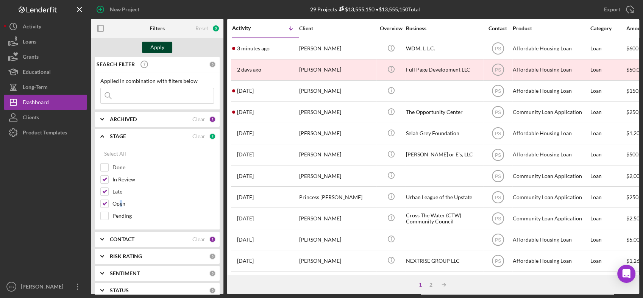
click at [159, 47] on div "Apply" at bounding box center [157, 47] width 14 height 11
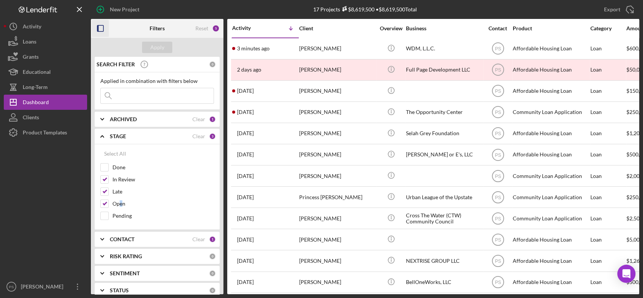
click at [100, 28] on icon "button" at bounding box center [100, 28] width 17 height 17
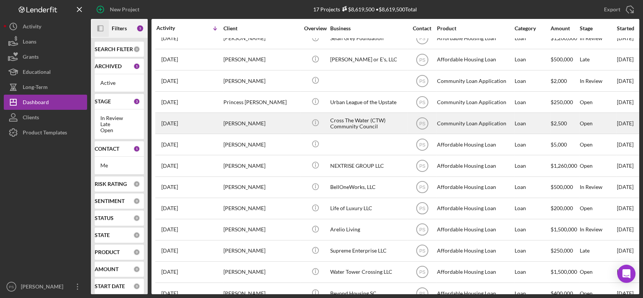
scroll to position [112, 0]
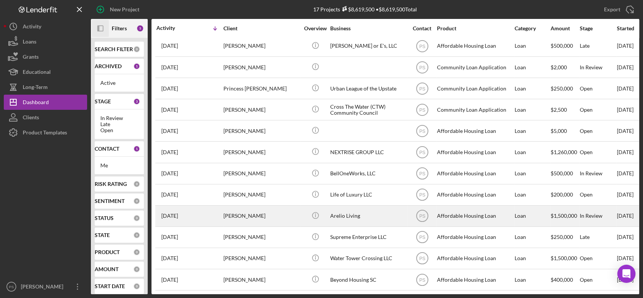
click at [291, 211] on div "[PERSON_NAME]" at bounding box center [262, 216] width 76 height 20
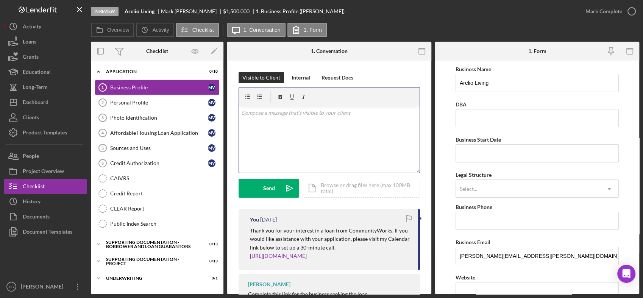
click at [296, 120] on div "v Color teal Color pink Remove color Add row above Add row below Add column bef…" at bounding box center [329, 139] width 181 height 66
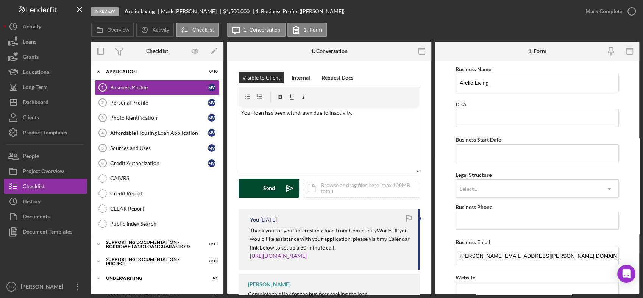
click at [282, 188] on icon "Icon/icon-invite-send" at bounding box center [289, 188] width 19 height 19
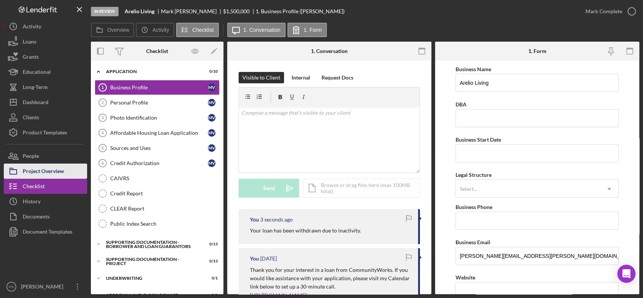
click at [72, 171] on button "Project Overview" at bounding box center [45, 171] width 83 height 15
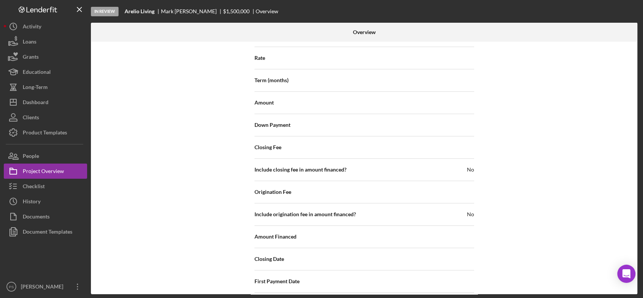
scroll to position [785, 0]
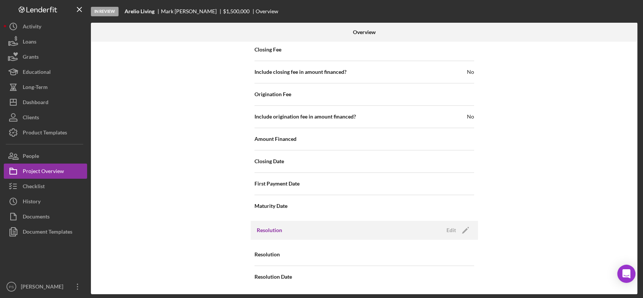
click at [322, 224] on div "Resolution Edit Icon/Edit" at bounding box center [364, 230] width 227 height 19
click at [448, 226] on div "Edit" at bounding box center [451, 230] width 9 height 11
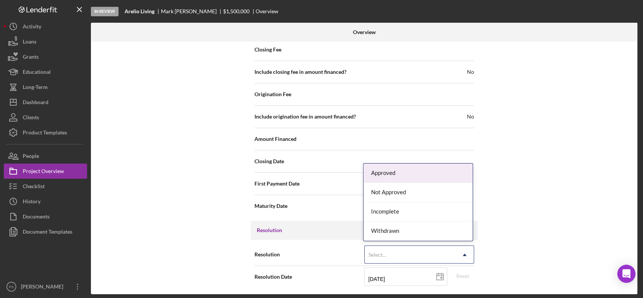
click at [391, 254] on div "Select..." at bounding box center [410, 254] width 91 height 17
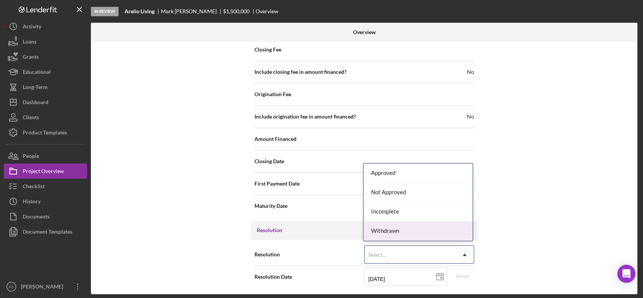
click at [392, 234] on div "Withdrawn" at bounding box center [418, 231] width 109 height 19
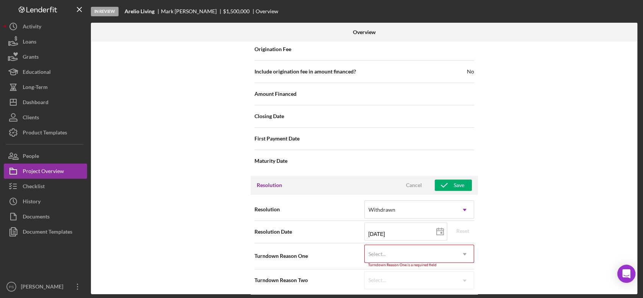
scroll to position [833, 0]
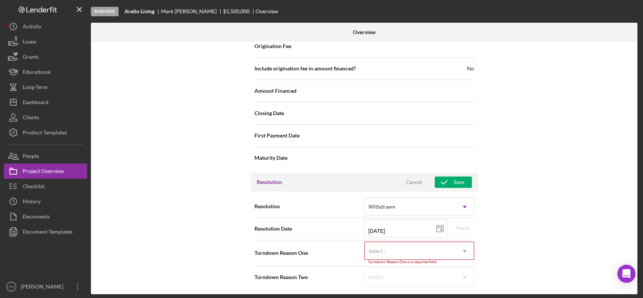
click at [393, 247] on div "Select..." at bounding box center [410, 250] width 91 height 17
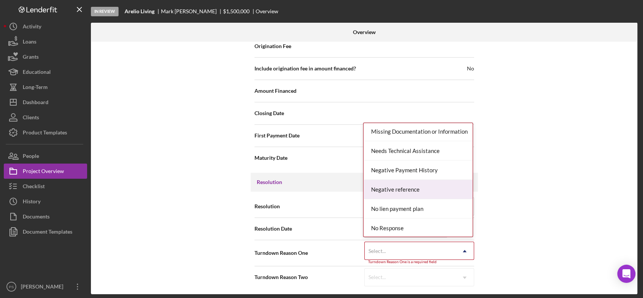
scroll to position [505, 0]
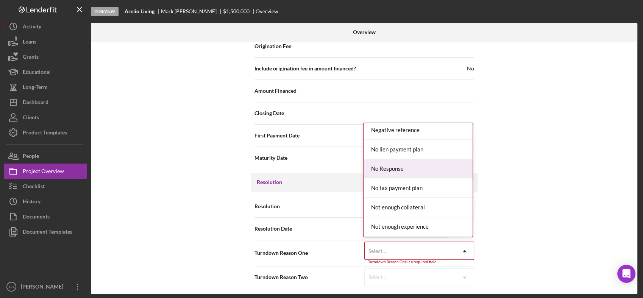
click at [406, 167] on div "No Response" at bounding box center [418, 168] width 109 height 19
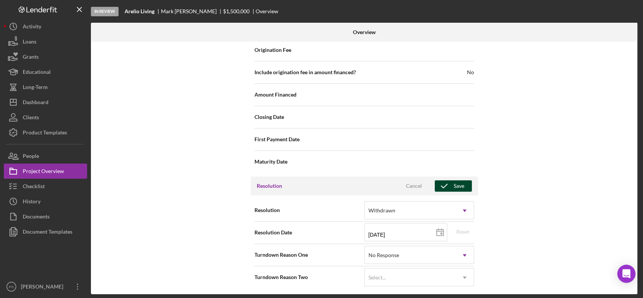
click at [462, 182] on div "Save" at bounding box center [459, 185] width 11 height 11
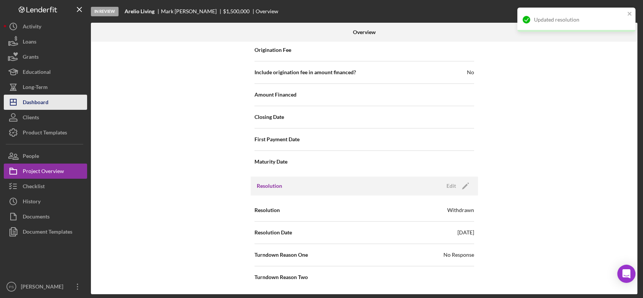
click at [48, 99] on div "Dashboard" at bounding box center [36, 103] width 26 height 17
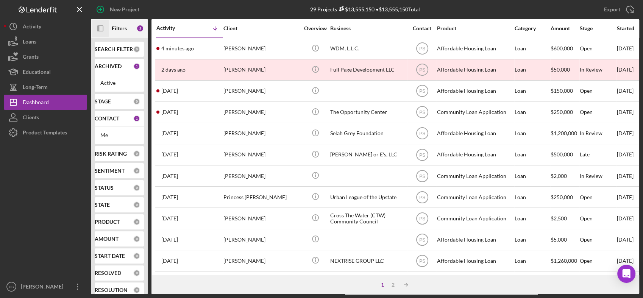
click at [103, 28] on icon "Icon/Panel Side Expand" at bounding box center [100, 28] width 17 height 17
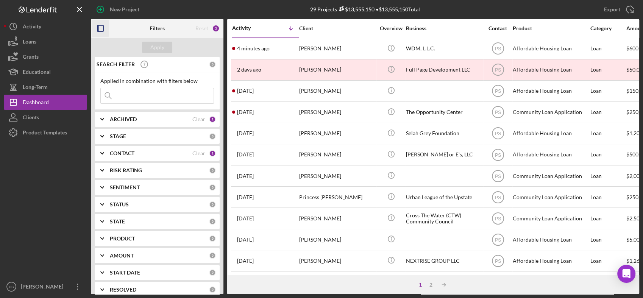
click at [114, 136] on b "STAGE" at bounding box center [118, 136] width 16 height 6
click at [119, 178] on label "In Review" at bounding box center [164, 180] width 102 height 8
click at [108, 178] on input "In Review" at bounding box center [105, 180] width 8 height 8
checkbox input "true"
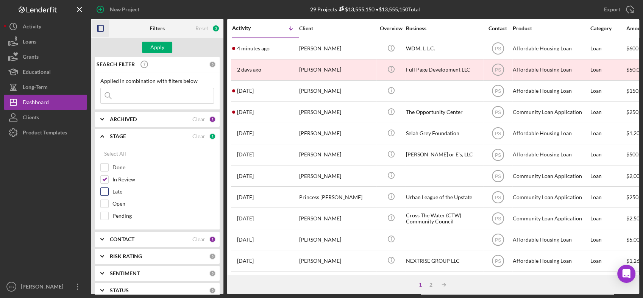
click at [121, 191] on label "Late" at bounding box center [164, 192] width 102 height 8
drag, startPoint x: 121, startPoint y: 191, endPoint x: 105, endPoint y: 192, distance: 16.7
click at [105, 192] on input "Late" at bounding box center [105, 192] width 8 height 8
checkbox input "true"
click at [107, 204] on input "Open" at bounding box center [105, 204] width 8 height 8
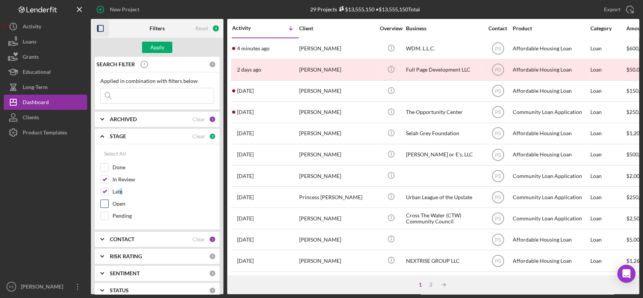
checkbox input "true"
click at [156, 48] on div "Apply" at bounding box center [157, 47] width 14 height 11
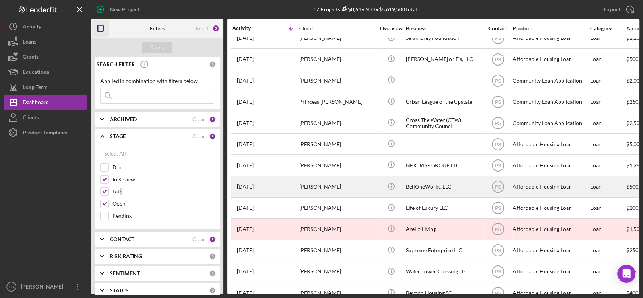
scroll to position [112, 0]
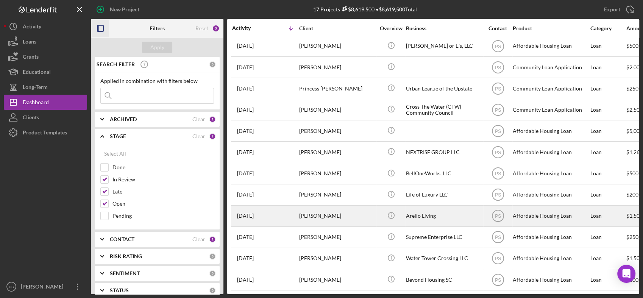
click at [356, 207] on div "[PERSON_NAME]" at bounding box center [337, 216] width 76 height 20
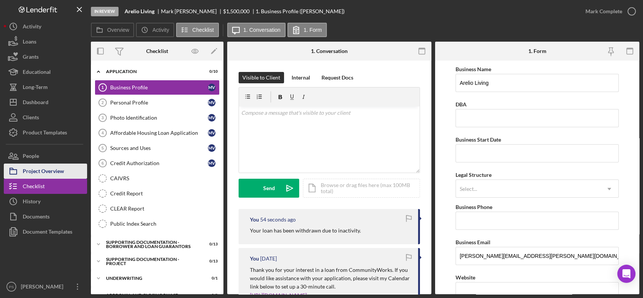
click at [58, 170] on div "Project Overview" at bounding box center [43, 172] width 41 height 17
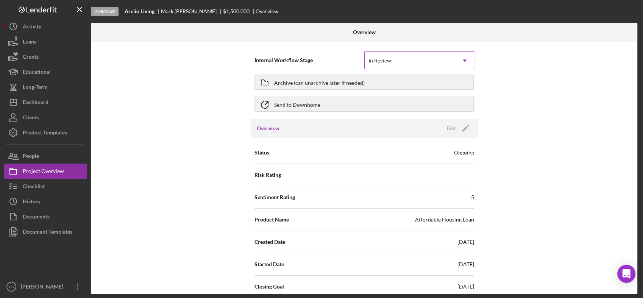
click at [405, 60] on div "In Review" at bounding box center [410, 60] width 91 height 17
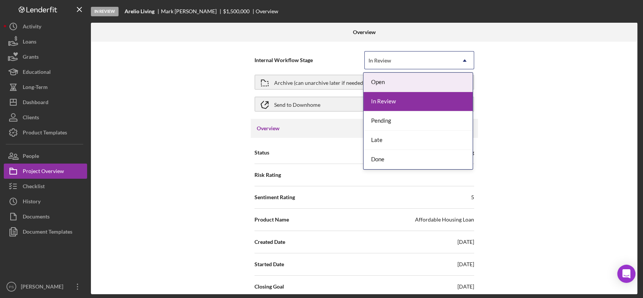
click at [411, 53] on div "In Review" at bounding box center [410, 60] width 91 height 17
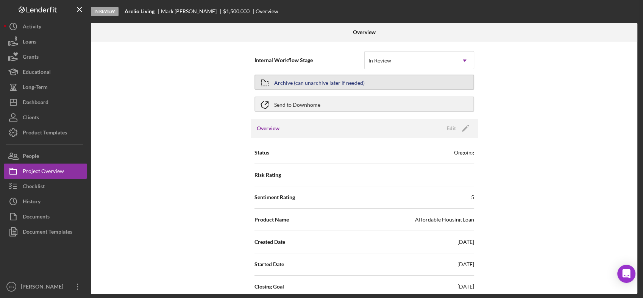
click at [328, 81] on div "Archive (can unarchive later if needed)" at bounding box center [319, 82] width 91 height 14
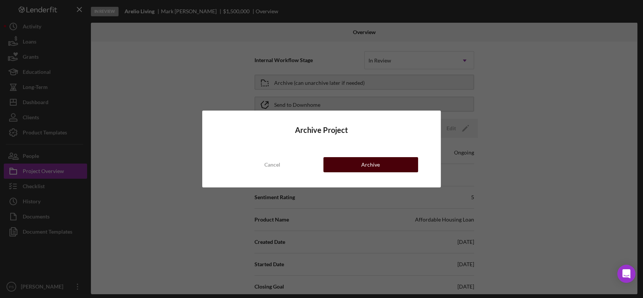
click at [383, 164] on button "Archive" at bounding box center [371, 164] width 95 height 15
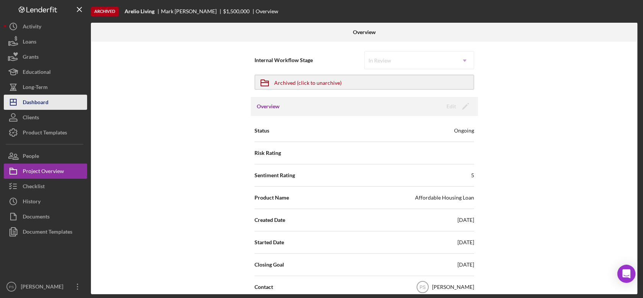
click at [68, 100] on button "Icon/Dashboard Dashboard" at bounding box center [45, 102] width 83 height 15
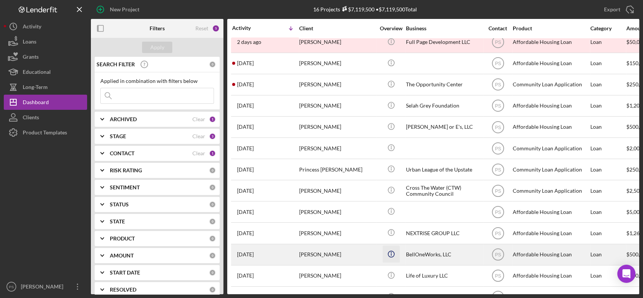
scroll to position [91, 0]
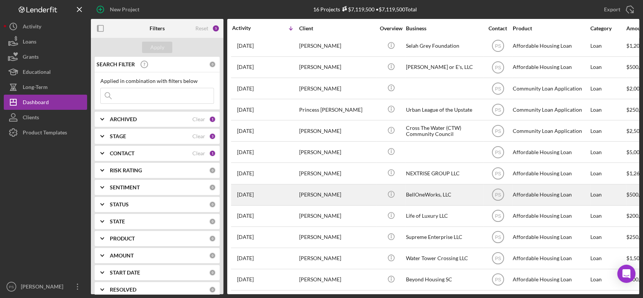
click at [367, 187] on div "[PERSON_NAME]" at bounding box center [337, 195] width 76 height 20
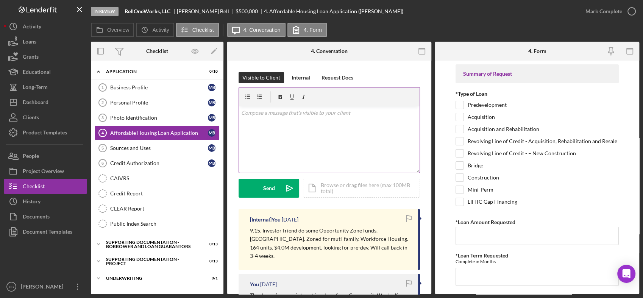
click at [301, 130] on div "v Color teal Color pink Remove color Add row above Add row below Add column bef…" at bounding box center [329, 139] width 181 height 66
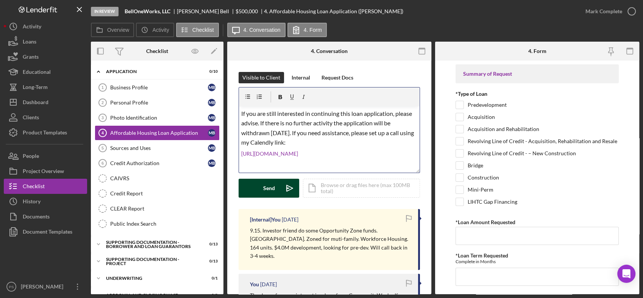
click at [280, 185] on button "Send Icon/icon-invite-send" at bounding box center [269, 188] width 61 height 19
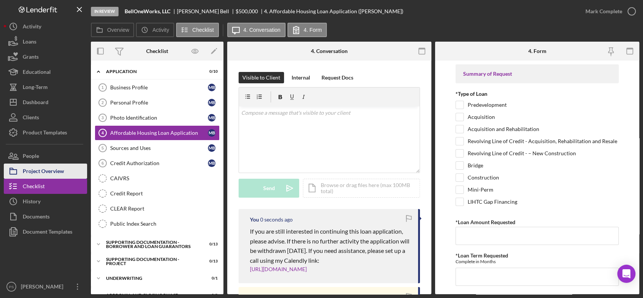
click at [64, 172] on button "Project Overview" at bounding box center [45, 171] width 83 height 15
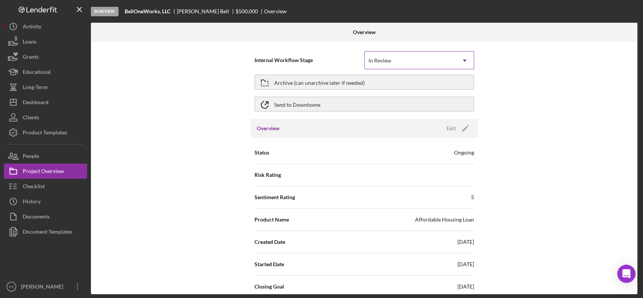
click at [435, 59] on div "In Review" at bounding box center [410, 60] width 91 height 17
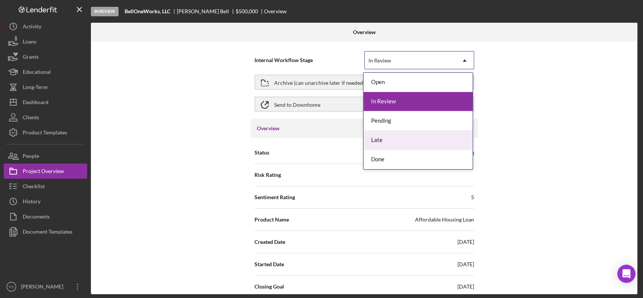
click at [388, 140] on div "Late" at bounding box center [418, 140] width 109 height 19
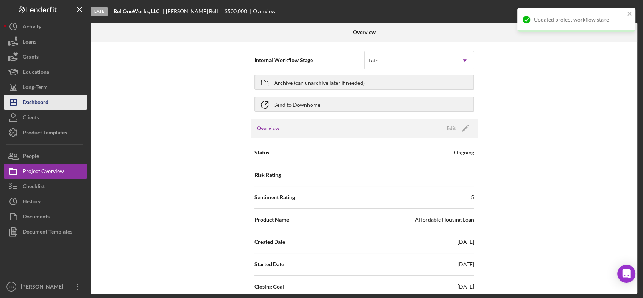
click at [31, 99] on div "Dashboard" at bounding box center [36, 103] width 26 height 17
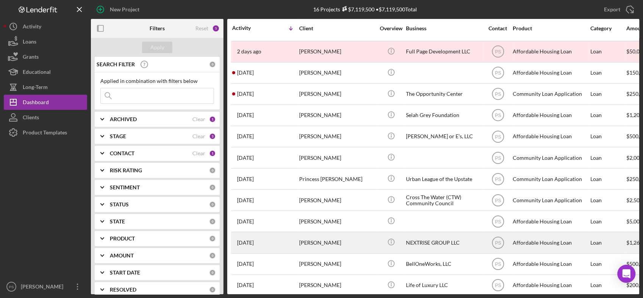
scroll to position [28, 0]
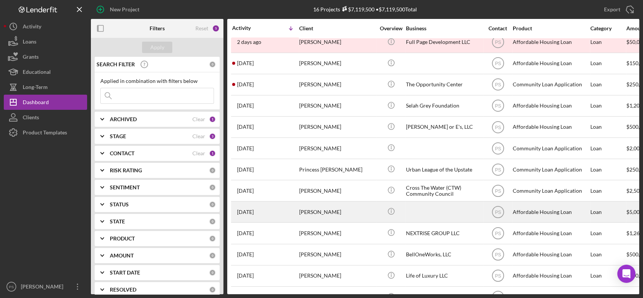
click at [352, 209] on div "[PERSON_NAME]" at bounding box center [337, 212] width 76 height 20
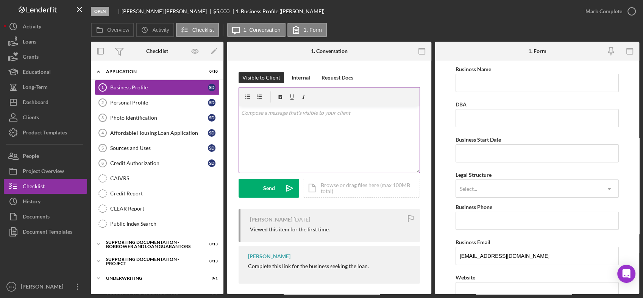
click at [287, 116] on p at bounding box center [329, 113] width 177 height 8
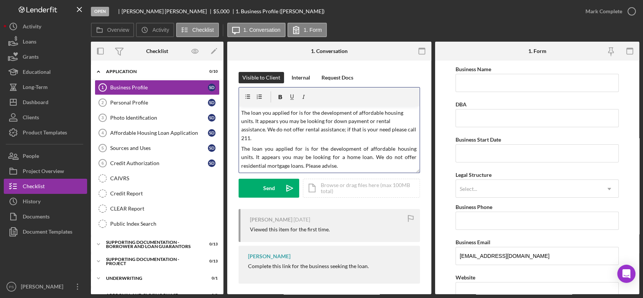
click at [260, 114] on p "The loan you applied for is for the development of affordable housing units. It…" at bounding box center [329, 126] width 177 height 34
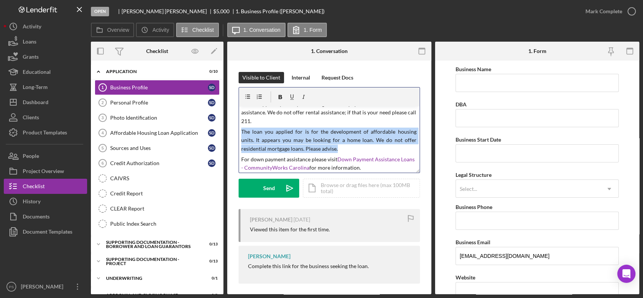
drag, startPoint x: 241, startPoint y: 132, endPoint x: 370, endPoint y: 145, distance: 129.2
click at [369, 145] on p "The loan you applied for is for the development of affordable housing units. It…" at bounding box center [329, 140] width 177 height 25
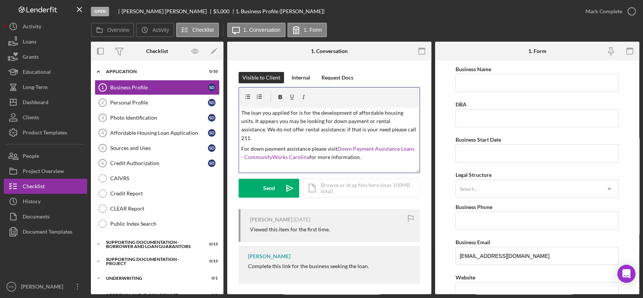
scroll to position [0, 0]
click at [290, 182] on icon "Icon/icon-invite-send" at bounding box center [289, 188] width 19 height 19
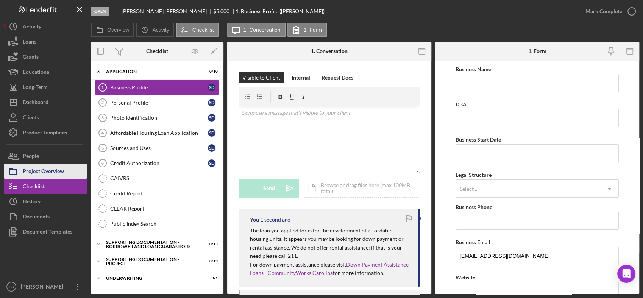
click at [69, 171] on button "Project Overview" at bounding box center [45, 171] width 83 height 15
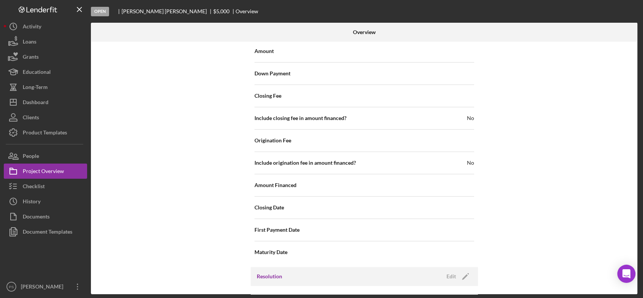
scroll to position [785, 0]
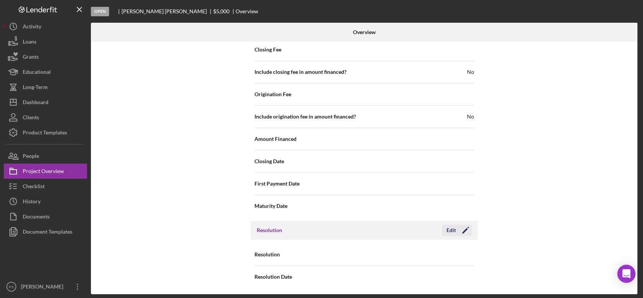
click at [448, 227] on div "Edit" at bounding box center [451, 230] width 9 height 11
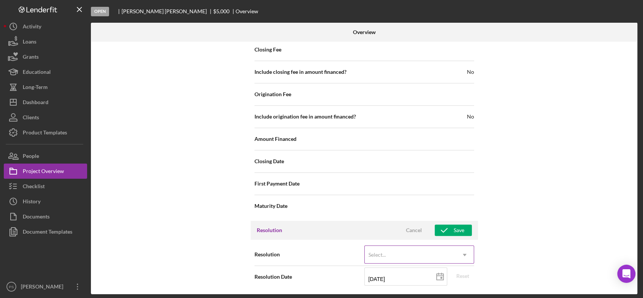
click at [394, 250] on div "Select..." at bounding box center [410, 254] width 91 height 17
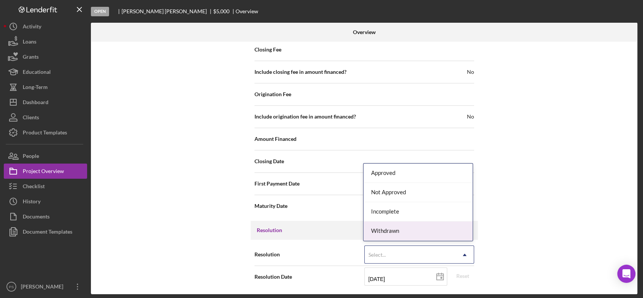
click at [399, 232] on div "Withdrawn" at bounding box center [418, 231] width 109 height 19
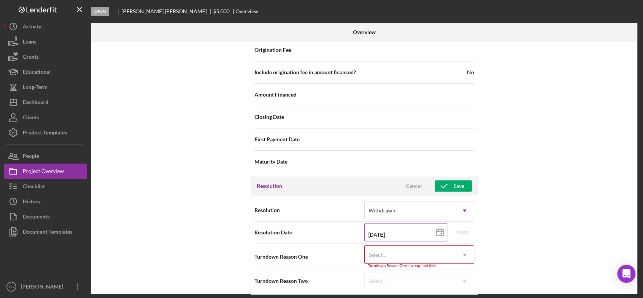
scroll to position [833, 0]
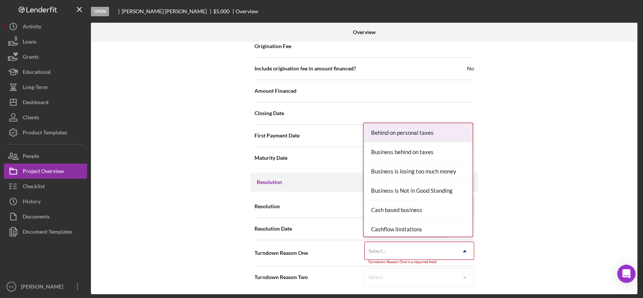
click at [393, 245] on div "Select..." at bounding box center [410, 250] width 91 height 17
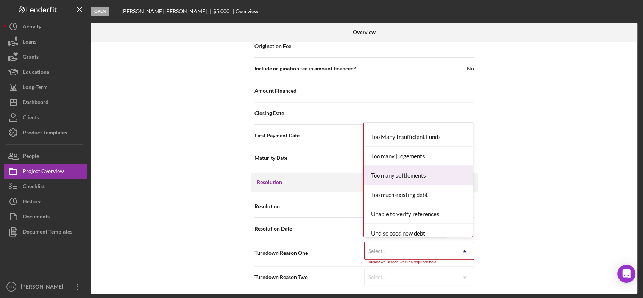
scroll to position [830, 0]
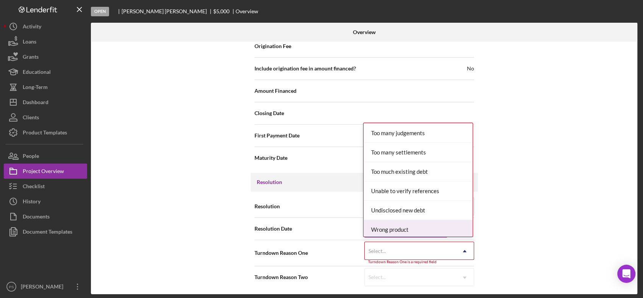
click at [399, 229] on div "Wrong product" at bounding box center [418, 229] width 109 height 19
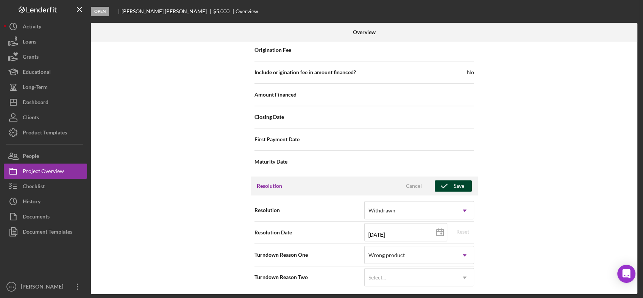
click at [456, 180] on div "Save" at bounding box center [459, 185] width 11 height 11
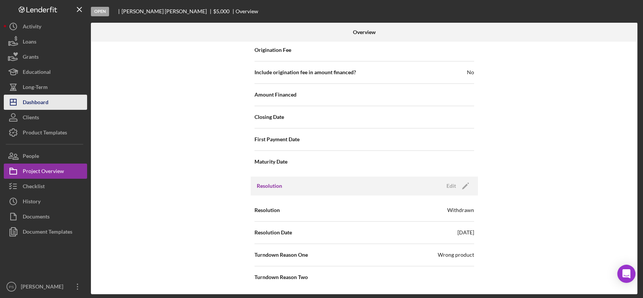
click at [52, 96] on button "Icon/Dashboard Dashboard" at bounding box center [45, 102] width 83 height 15
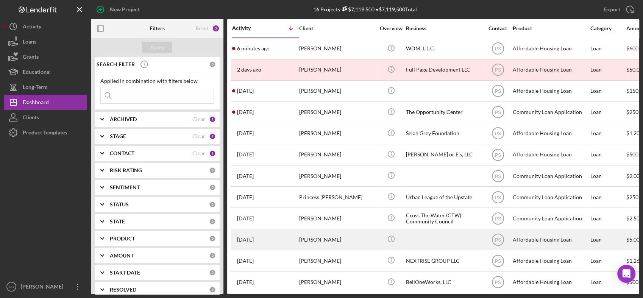
click at [335, 234] on div "[PERSON_NAME]" at bounding box center [337, 240] width 76 height 20
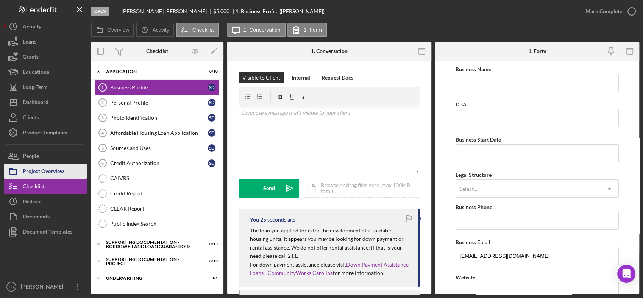
click at [64, 169] on button "Project Overview" at bounding box center [45, 171] width 83 height 15
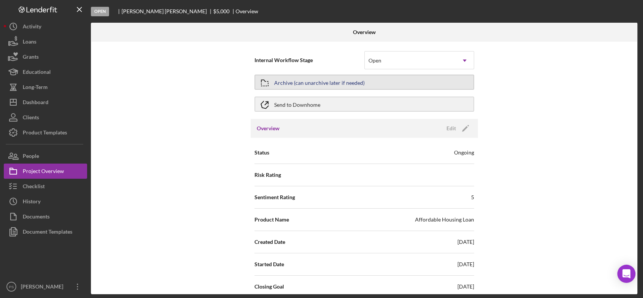
click at [327, 79] on div "Archive (can unarchive later if needed)" at bounding box center [319, 82] width 91 height 14
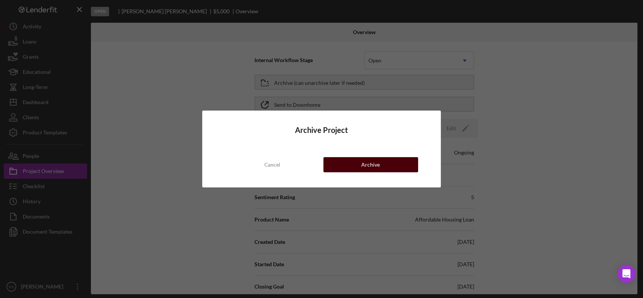
click at [365, 159] on div "Archive" at bounding box center [370, 164] width 19 height 15
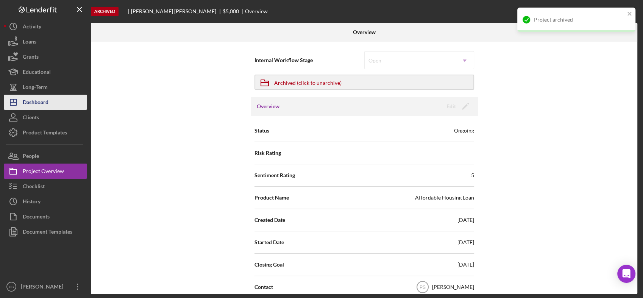
click at [59, 97] on button "Icon/Dashboard Dashboard" at bounding box center [45, 102] width 83 height 15
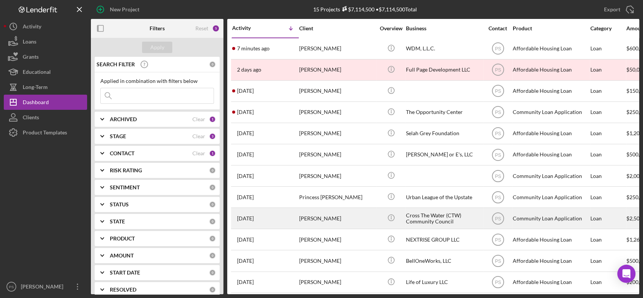
click at [358, 212] on div "[PERSON_NAME]" at bounding box center [337, 218] width 76 height 20
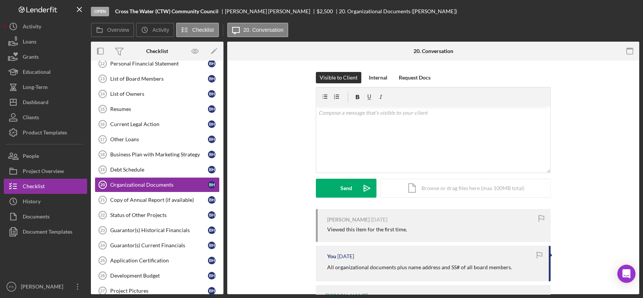
scroll to position [107, 0]
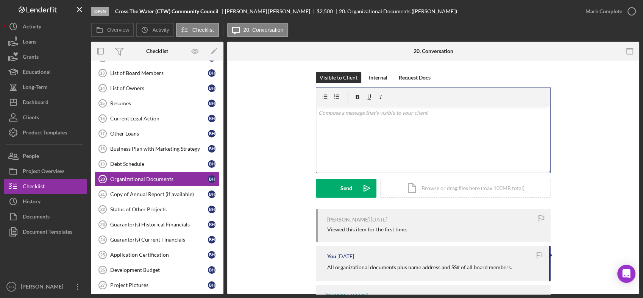
click at [352, 117] on p at bounding box center [434, 113] width 230 height 8
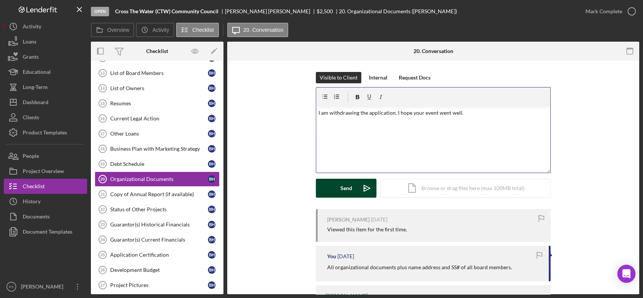
click at [346, 183] on div "Send" at bounding box center [347, 188] width 12 height 19
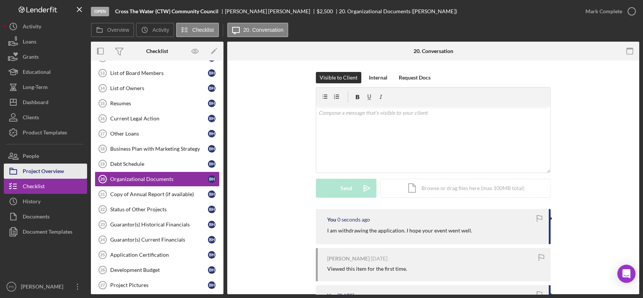
click at [58, 171] on div "Project Overview" at bounding box center [43, 172] width 41 height 17
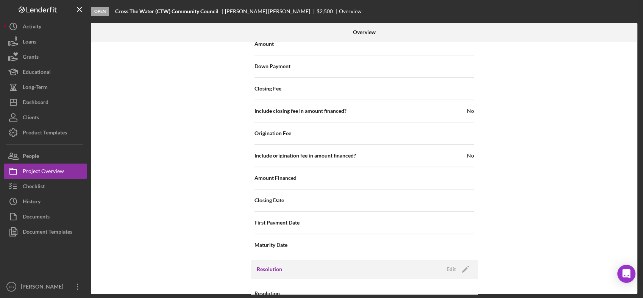
scroll to position [852, 0]
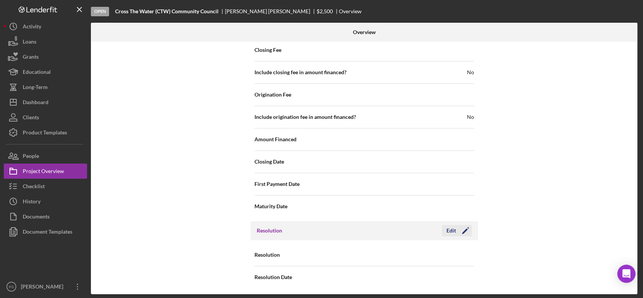
click at [452, 228] on div "Edit" at bounding box center [451, 230] width 9 height 11
click at [424, 252] on div "Select..." at bounding box center [410, 255] width 91 height 17
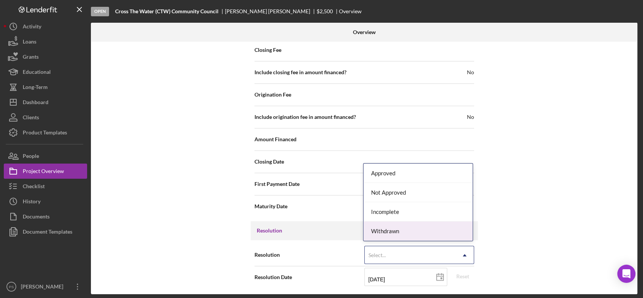
click at [415, 227] on div "Withdrawn" at bounding box center [418, 231] width 109 height 19
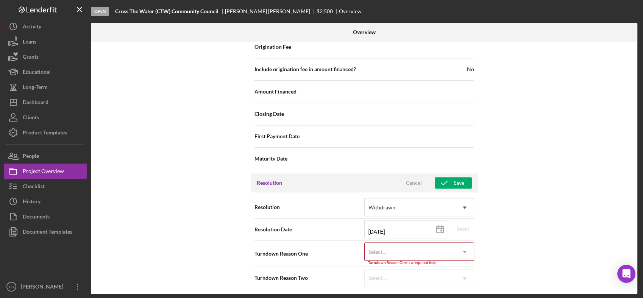
scroll to position [900, 0]
click at [403, 249] on div "Select..." at bounding box center [410, 251] width 91 height 17
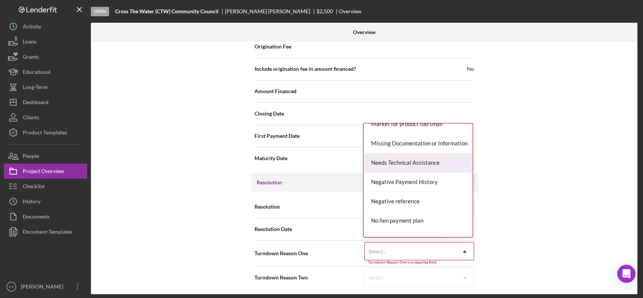
scroll to position [505, 0]
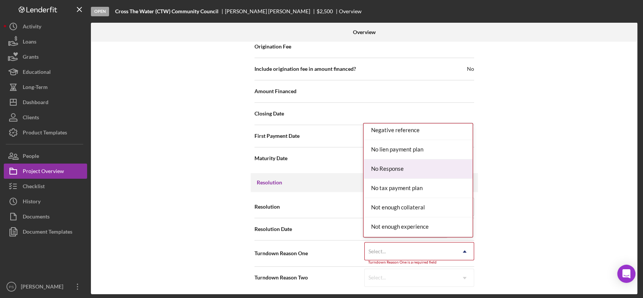
click at [390, 170] on div "No Response" at bounding box center [418, 169] width 109 height 19
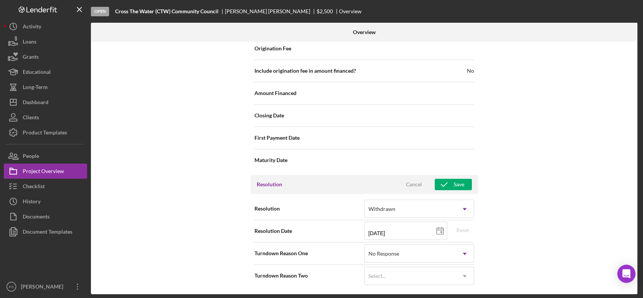
scroll to position [896, 0]
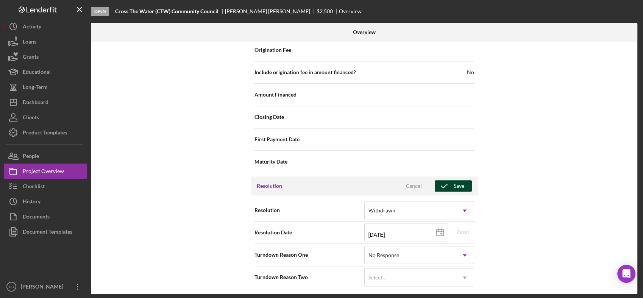
click at [449, 183] on icon "button" at bounding box center [444, 186] width 19 height 19
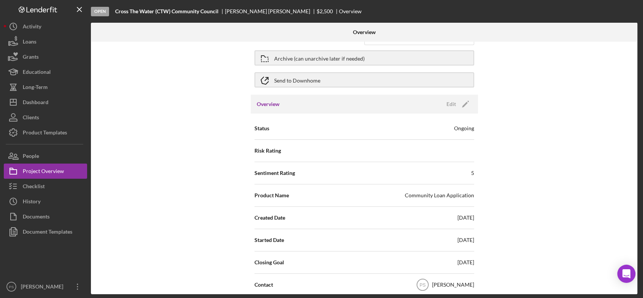
scroll to position [0, 0]
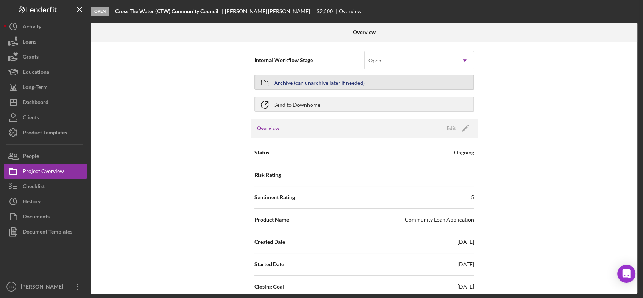
click at [361, 79] on div "Archive (can unarchive later if needed)" at bounding box center [319, 82] width 91 height 14
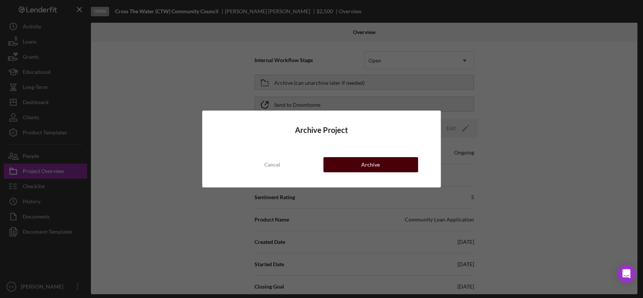
click at [374, 164] on div "Archive" at bounding box center [370, 164] width 19 height 15
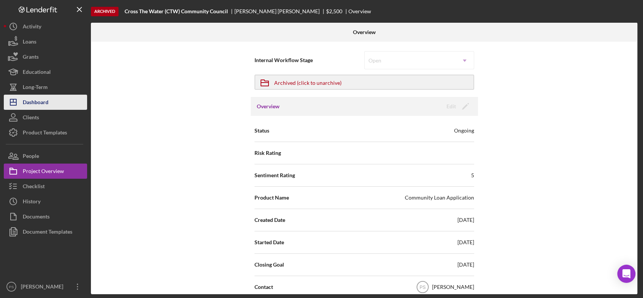
click at [61, 105] on button "Icon/Dashboard Dashboard" at bounding box center [45, 102] width 83 height 15
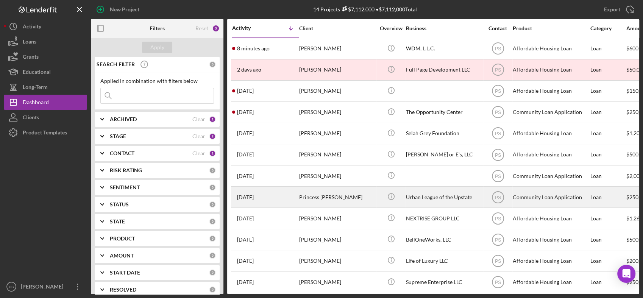
click at [349, 190] on div "Princess [PERSON_NAME]" at bounding box center [337, 197] width 76 height 20
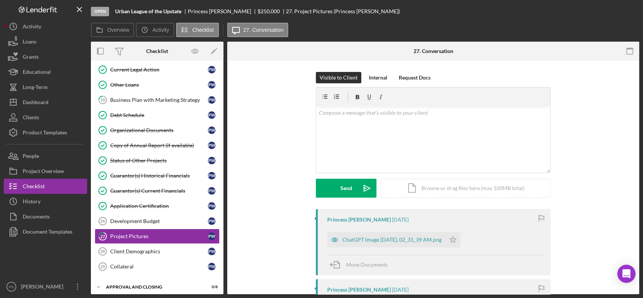
scroll to position [158, 0]
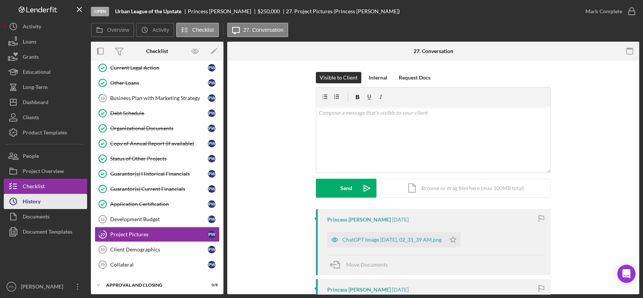
click at [50, 199] on button "Icon/History History" at bounding box center [45, 201] width 83 height 15
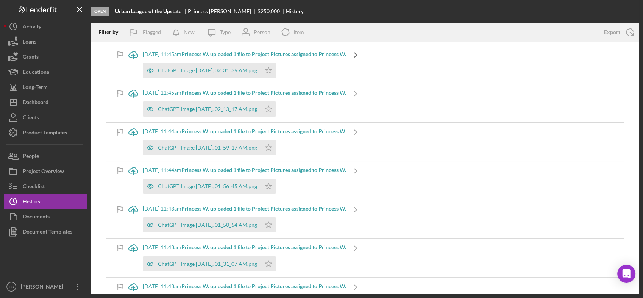
click at [365, 52] on icon "Icon/Navigate" at bounding box center [355, 54] width 19 height 19
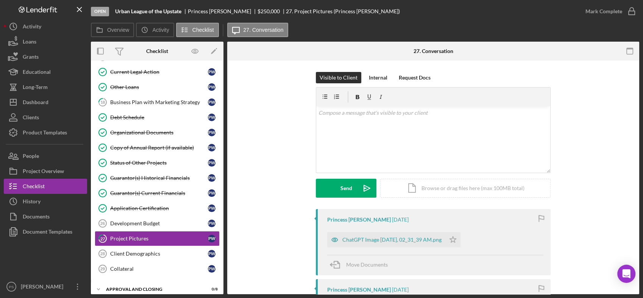
scroll to position [159, 0]
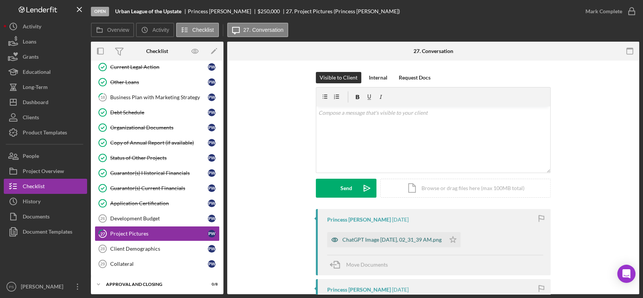
click at [393, 237] on div "ChatGPT Image [DATE], 02_31_39 AM.png" at bounding box center [392, 240] width 99 height 6
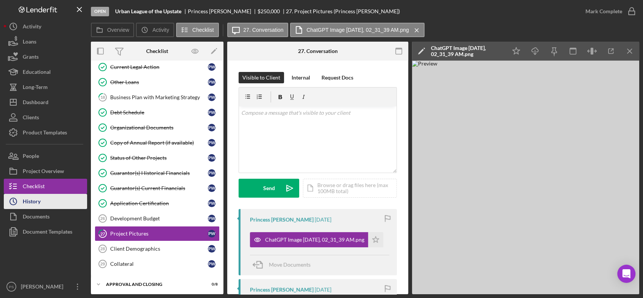
click at [43, 200] on button "Icon/History History" at bounding box center [45, 201] width 83 height 15
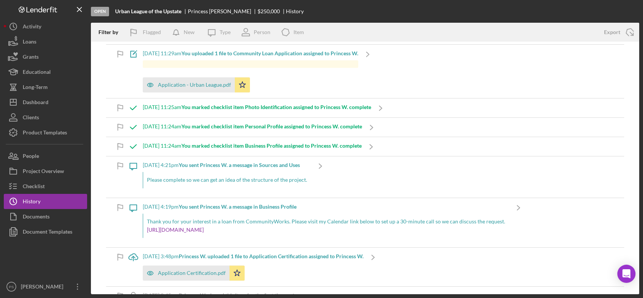
scroll to position [814, 0]
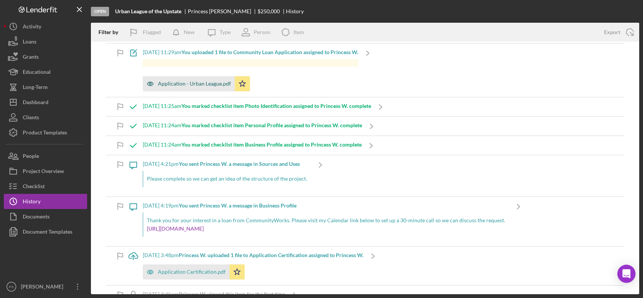
click at [224, 83] on div "Application - Urban League.pdf" at bounding box center [194, 84] width 73 height 6
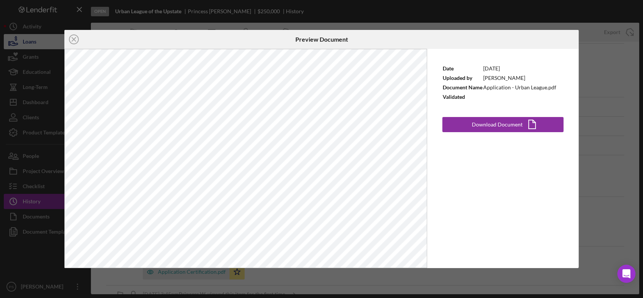
drag, startPoint x: 74, startPoint y: 39, endPoint x: 77, endPoint y: 46, distance: 6.8
click at [75, 39] on line at bounding box center [74, 40] width 4 height 4
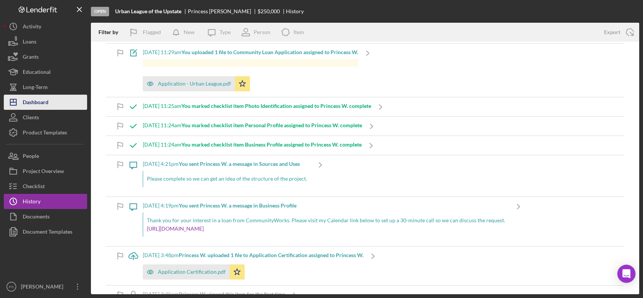
click at [45, 105] on div "Dashboard" at bounding box center [36, 103] width 26 height 17
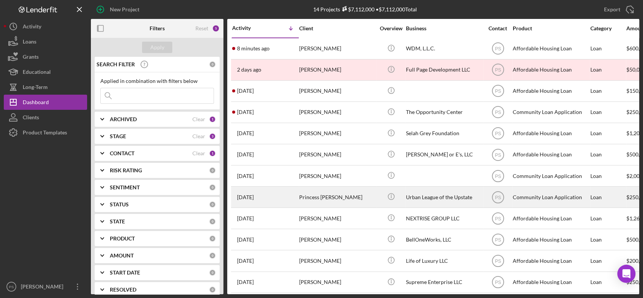
click at [352, 191] on div "Princess [PERSON_NAME]" at bounding box center [337, 197] width 76 height 20
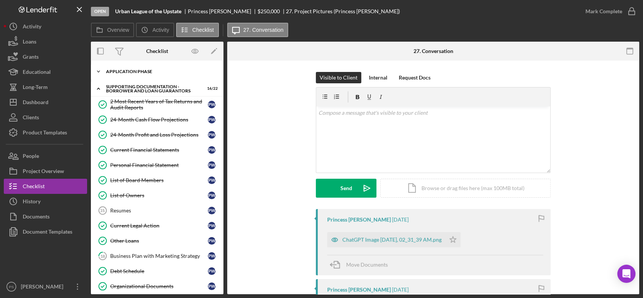
click at [98, 72] on icon "Icon/Expander" at bounding box center [98, 71] width 15 height 15
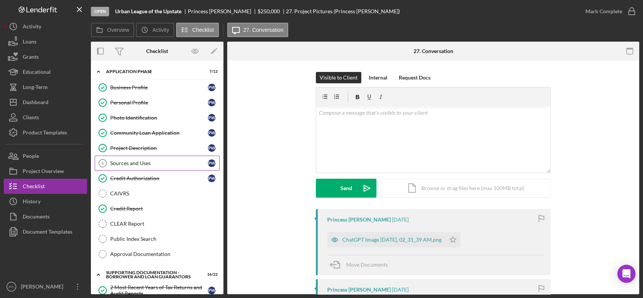
click at [139, 158] on link "Sources and Uses 6 Sources and Uses P W" at bounding box center [157, 163] width 125 height 15
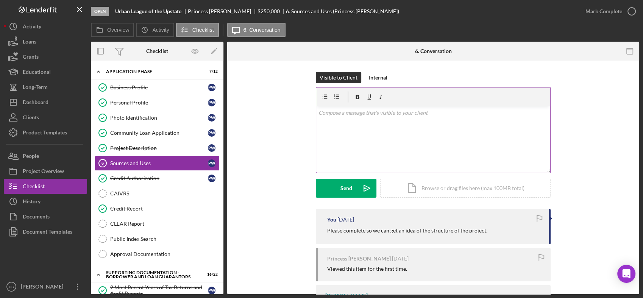
click at [344, 116] on p at bounding box center [434, 113] width 230 height 8
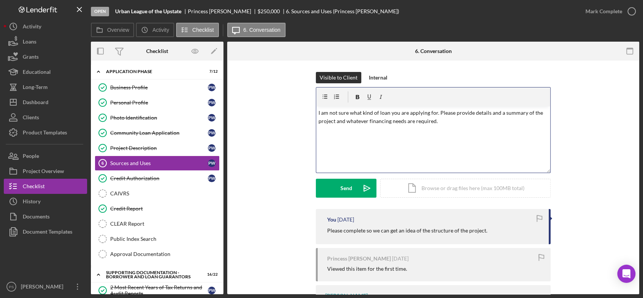
click at [367, 122] on p "I am not sure what kind of loan you are applying for. Please provide details an…" at bounding box center [434, 117] width 230 height 17
click at [462, 128] on div "v Color teal Color pink Remove color Add row above Add row below Add column bef…" at bounding box center [433, 139] width 234 height 66
click at [464, 124] on p "I am not sure what kind of loan you are applying for. Please provide details an…" at bounding box center [434, 117] width 230 height 17
click at [367, 186] on icon "Icon/icon-invite-send" at bounding box center [367, 188] width 19 height 19
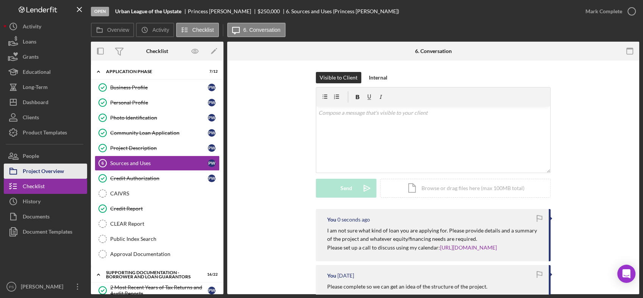
click at [65, 175] on button "Project Overview" at bounding box center [45, 171] width 83 height 15
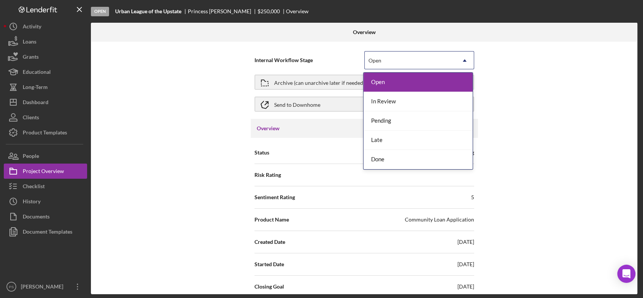
click at [422, 67] on div "Open" at bounding box center [410, 60] width 91 height 17
click at [408, 134] on div "Late" at bounding box center [418, 140] width 109 height 19
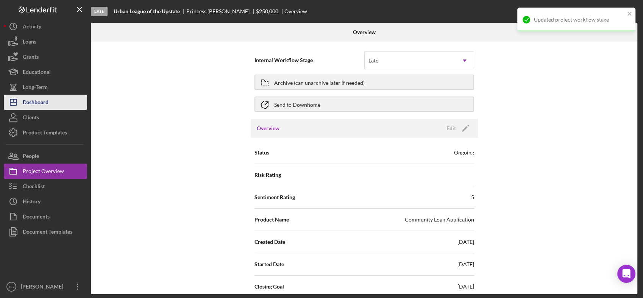
click at [44, 102] on div "Dashboard" at bounding box center [36, 103] width 26 height 17
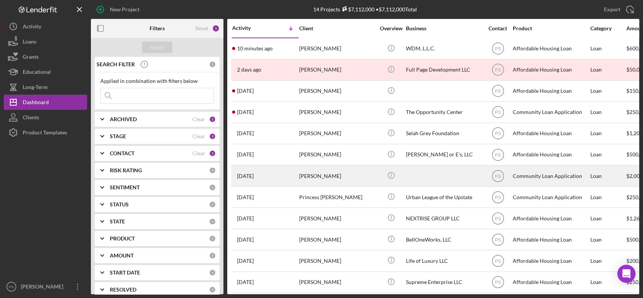
click at [360, 169] on div "[PERSON_NAME]" at bounding box center [337, 176] width 76 height 20
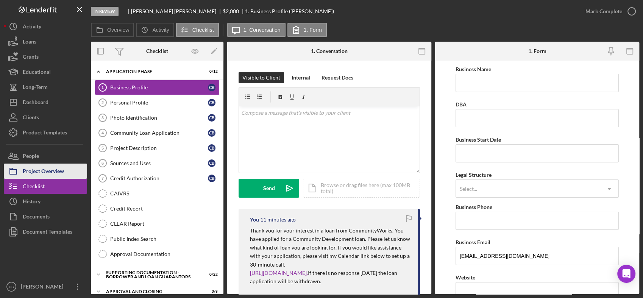
click at [56, 173] on div "Project Overview" at bounding box center [43, 172] width 41 height 17
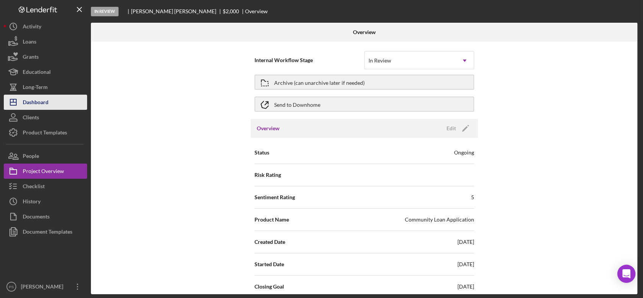
click at [48, 101] on div "Dashboard" at bounding box center [36, 103] width 26 height 17
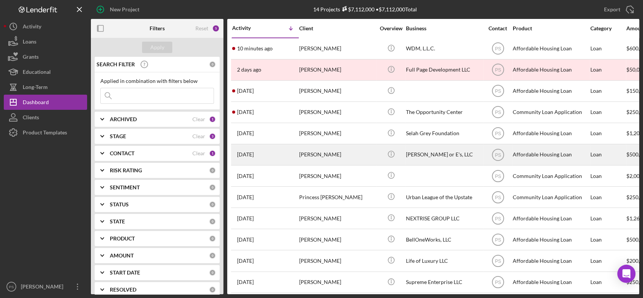
click at [358, 153] on div "[PERSON_NAME]" at bounding box center [337, 155] width 76 height 20
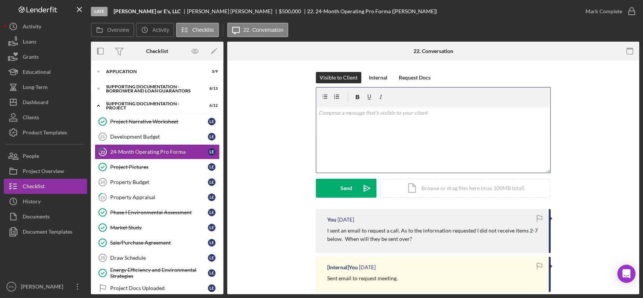
click at [338, 117] on p at bounding box center [434, 113] width 230 height 8
drag, startPoint x: 354, startPoint y: 187, endPoint x: 339, endPoint y: 185, distance: 15.8
click at [355, 187] on button "Send Icon/icon-invite-send" at bounding box center [346, 188] width 61 height 19
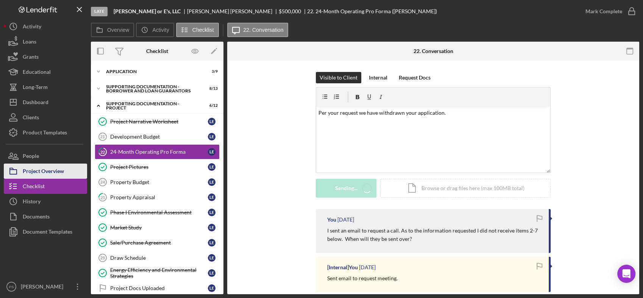
click at [78, 168] on button "Project Overview" at bounding box center [45, 171] width 83 height 15
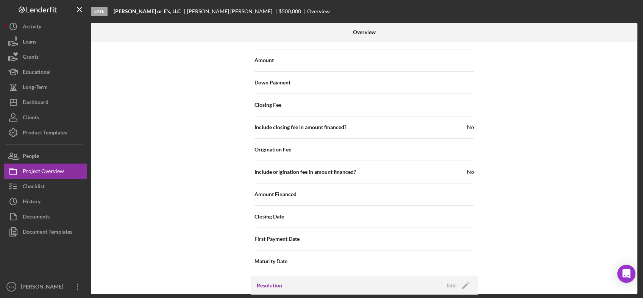
scroll to position [785, 0]
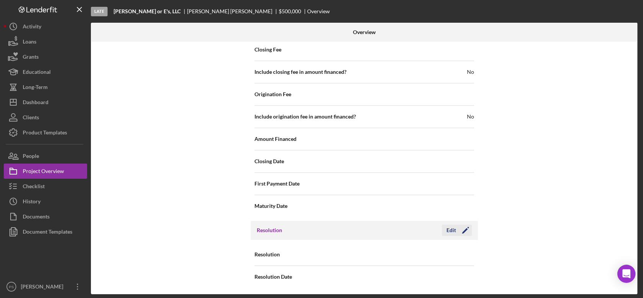
click at [456, 229] on icon "Icon/Edit" at bounding box center [465, 230] width 19 height 19
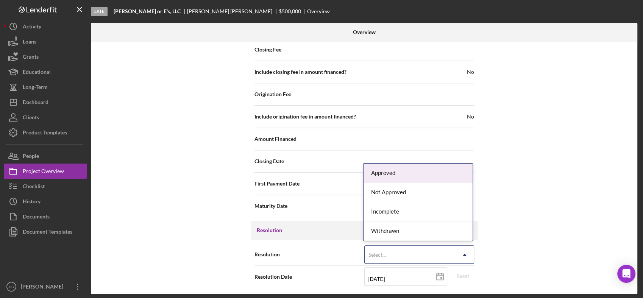
click at [406, 253] on div "Select..." at bounding box center [410, 254] width 91 height 17
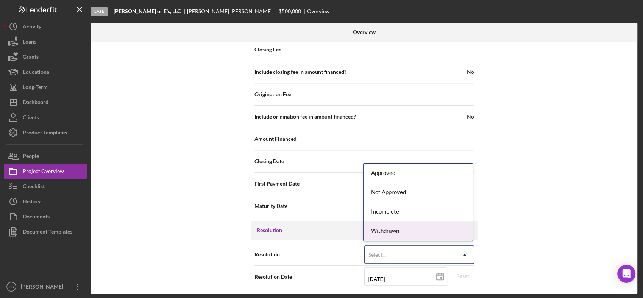
click at [402, 227] on div "Withdrawn" at bounding box center [418, 231] width 109 height 19
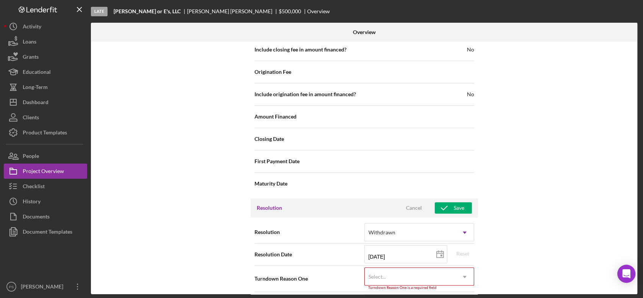
scroll to position [833, 0]
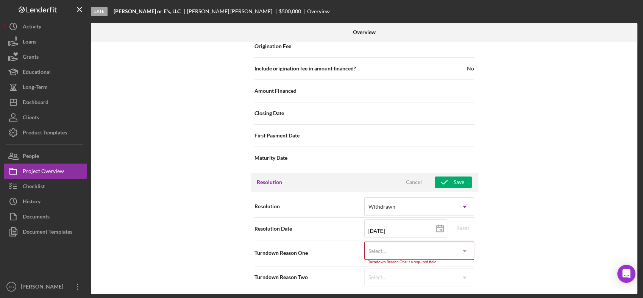
click at [376, 248] on div "Select..." at bounding box center [377, 251] width 17 height 6
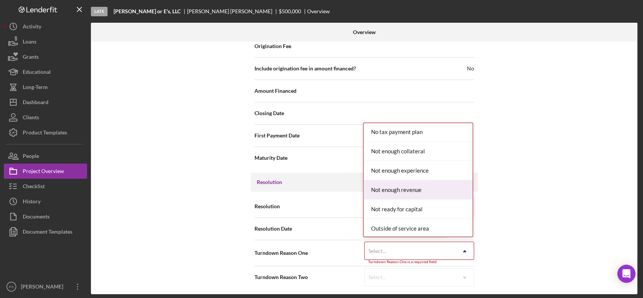
scroll to position [589, 0]
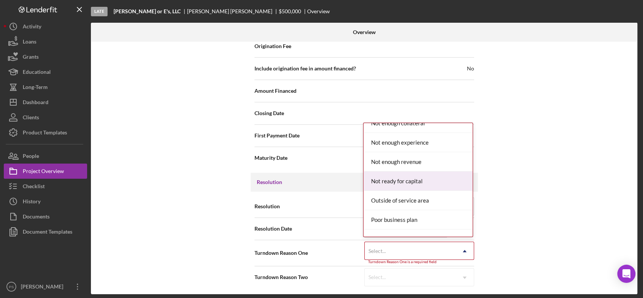
click at [421, 175] on div "Not ready for capital" at bounding box center [418, 181] width 109 height 19
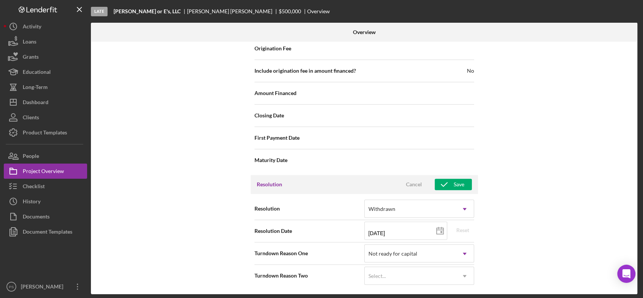
scroll to position [829, 0]
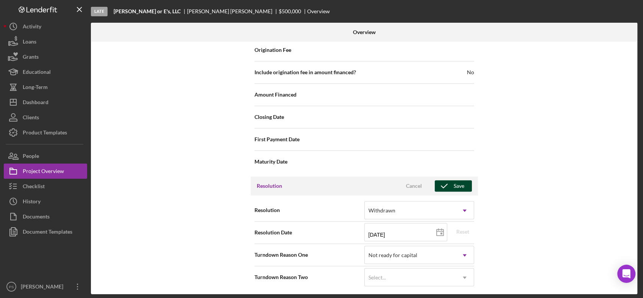
click at [457, 186] on div "Save" at bounding box center [459, 185] width 11 height 11
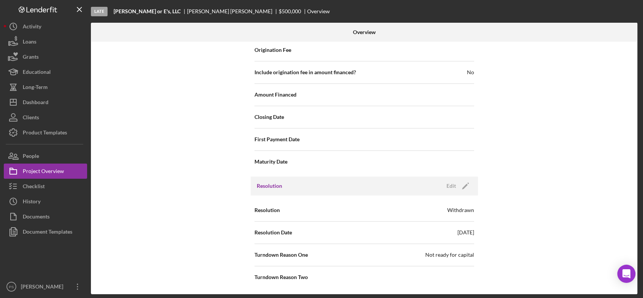
click at [634, 45] on div "Internal Workflow Stage Late Icon/Dropdown Arrow Archive (can unarchive later i…" at bounding box center [364, 168] width 547 height 253
drag, startPoint x: 638, startPoint y: 236, endPoint x: 636, endPoint y: 61, distance: 175.4
click at [636, 61] on div "Overview Internal Workflow Stage Late Icon/Dropdown Arrow Archive (can unarchiv…" at bounding box center [365, 159] width 549 height 272
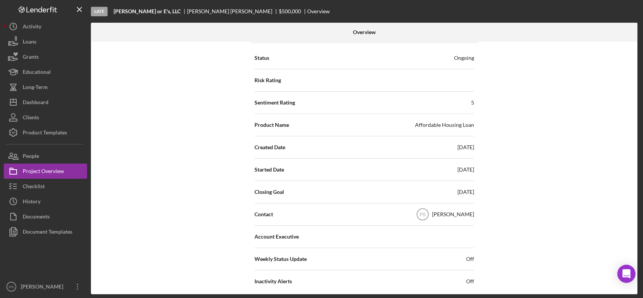
scroll to position [0, 0]
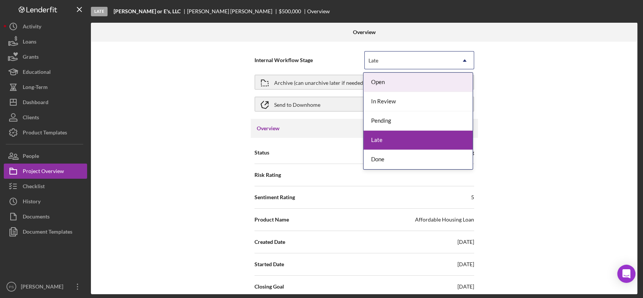
click at [389, 62] on div "Late" at bounding box center [410, 60] width 91 height 17
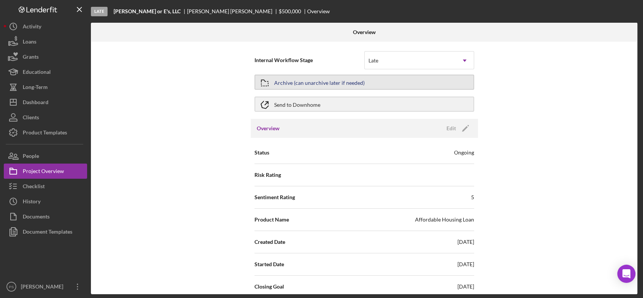
click at [306, 85] on div "Archive (can unarchive later if needed)" at bounding box center [319, 82] width 91 height 14
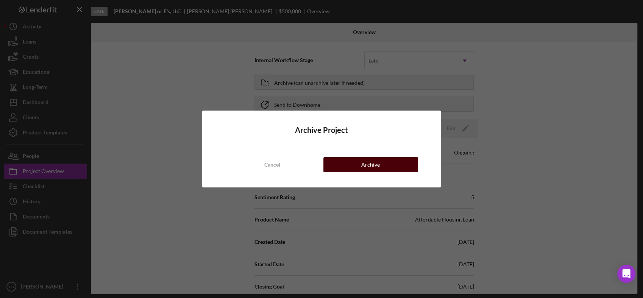
click at [375, 162] on div "Archive" at bounding box center [370, 164] width 19 height 15
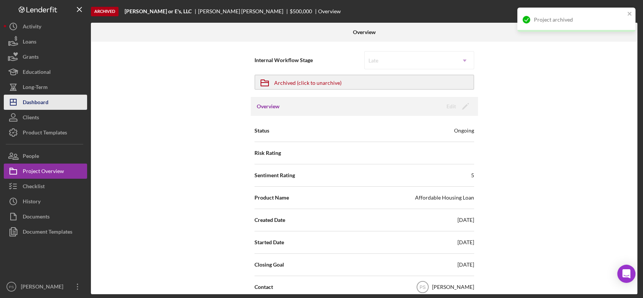
click at [50, 98] on button "Icon/Dashboard Dashboard" at bounding box center [45, 102] width 83 height 15
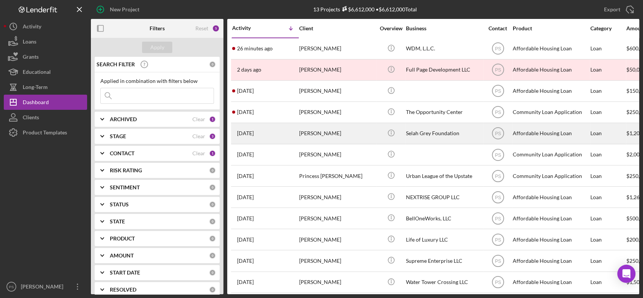
click at [346, 133] on div "[PERSON_NAME]" at bounding box center [337, 134] width 76 height 20
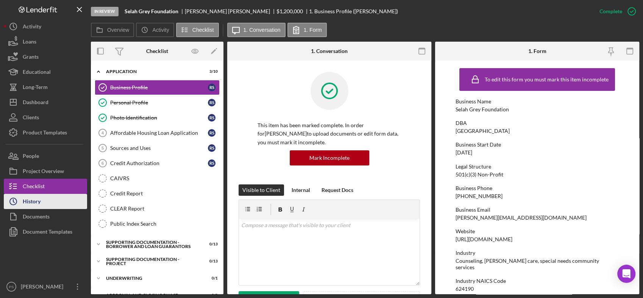
click at [44, 198] on button "Icon/History History" at bounding box center [45, 201] width 83 height 15
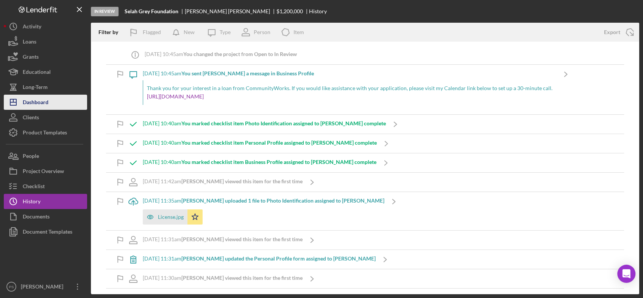
click at [51, 97] on button "Icon/Dashboard Dashboard" at bounding box center [45, 102] width 83 height 15
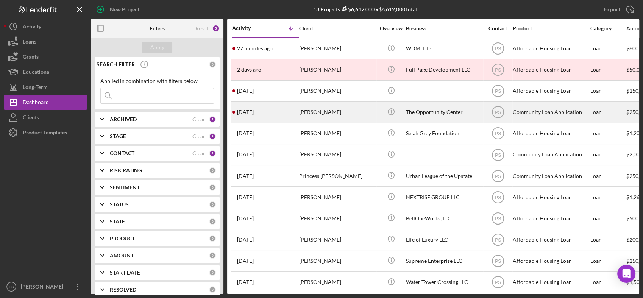
click at [363, 114] on div "[PERSON_NAME]" at bounding box center [337, 112] width 76 height 20
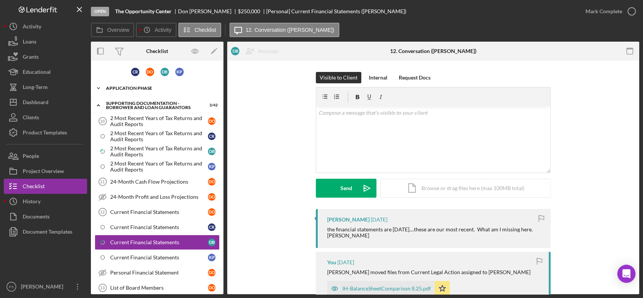
click at [97, 89] on icon "Icon/Expander" at bounding box center [98, 88] width 15 height 15
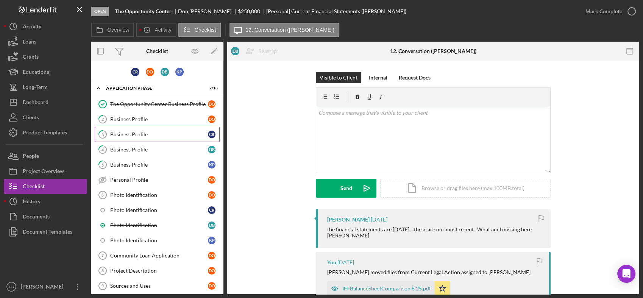
click at [169, 132] on div "Business Profile" at bounding box center [159, 134] width 98 height 6
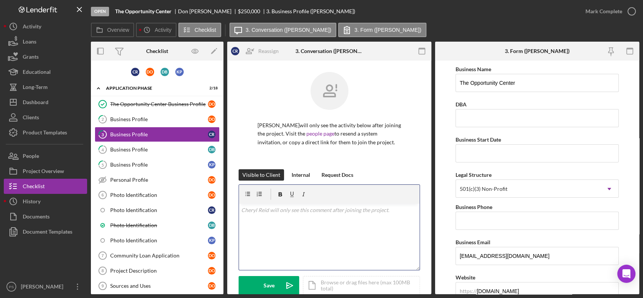
click at [288, 215] on div "v Color teal Color pink Remove color Add row above Add row below Add column bef…" at bounding box center [329, 237] width 181 height 66
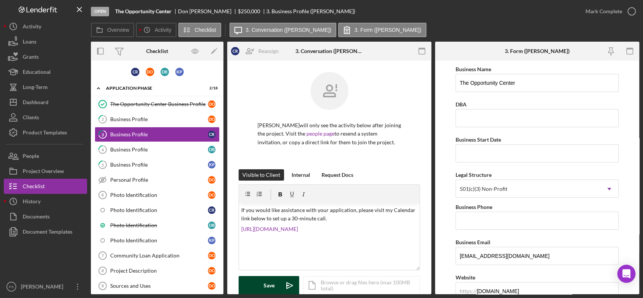
click at [275, 281] on button "Save Icon/icon-invite-send" at bounding box center [269, 285] width 61 height 19
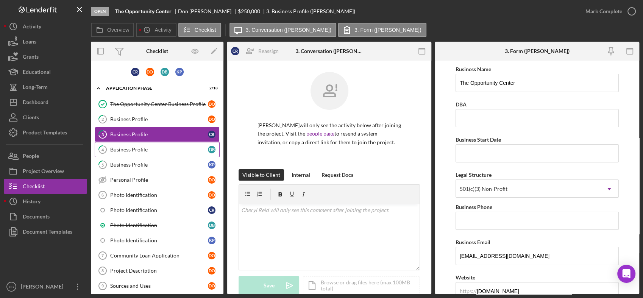
click at [172, 149] on div "Business Profile" at bounding box center [159, 150] width 98 height 6
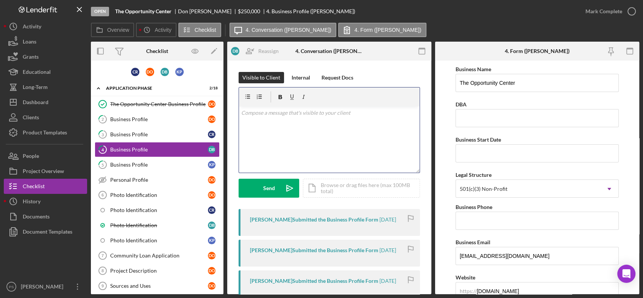
click at [284, 133] on div "v Color teal Color pink Remove color Add row above Add row below Add column bef…" at bounding box center [329, 139] width 181 height 66
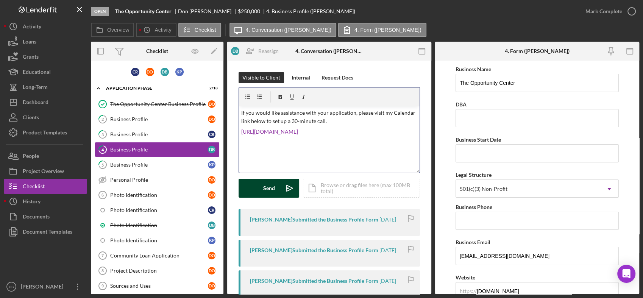
click at [276, 186] on button "Send Icon/icon-invite-send" at bounding box center [269, 188] width 61 height 19
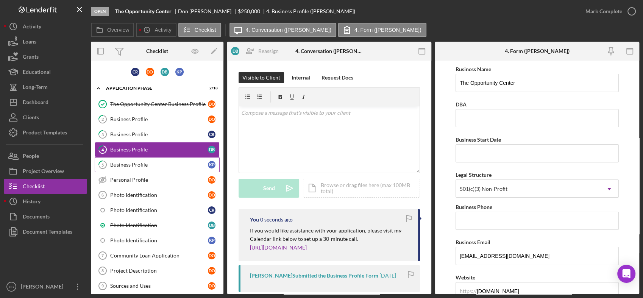
click at [169, 163] on div "Business Profile" at bounding box center [159, 165] width 98 height 6
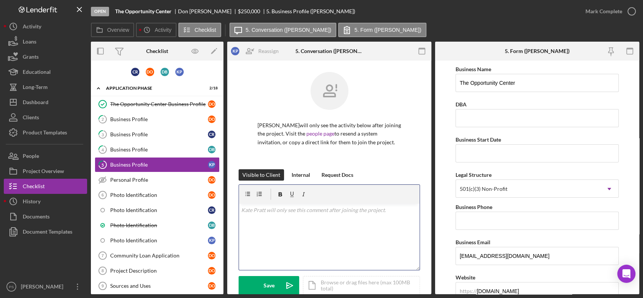
click at [273, 211] on p at bounding box center [329, 210] width 177 height 8
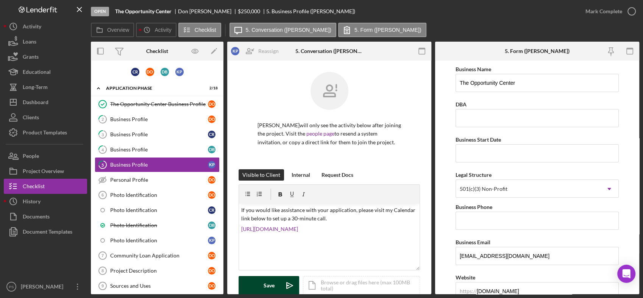
click at [263, 281] on button "Save Icon/icon-invite-send" at bounding box center [269, 285] width 61 height 19
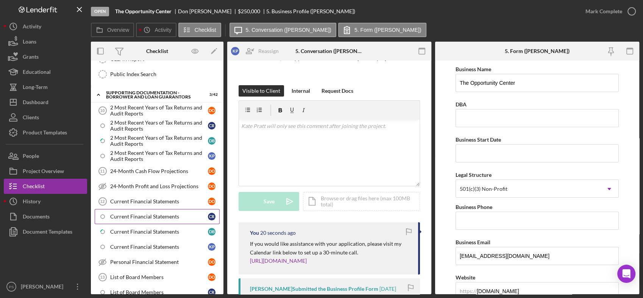
scroll to position [303, 0]
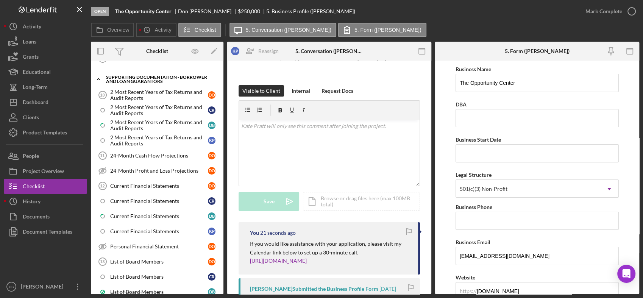
click at [97, 77] on icon "Icon/Expander" at bounding box center [98, 79] width 15 height 15
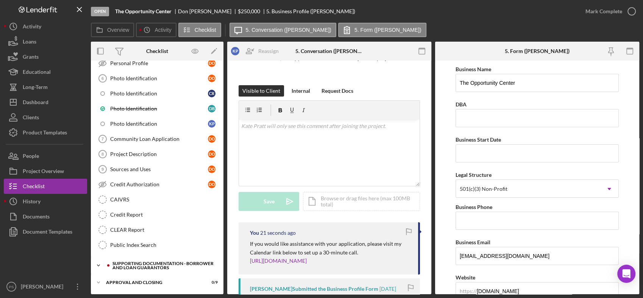
scroll to position [115, 0]
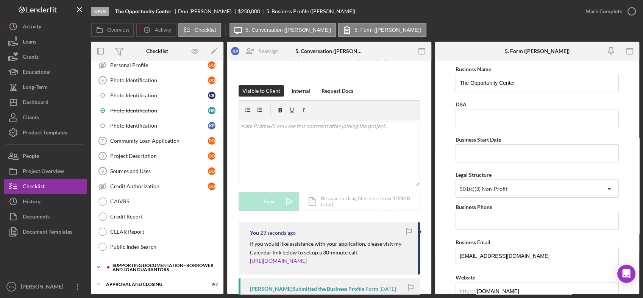
click at [99, 263] on icon "Icon/Expander" at bounding box center [98, 267] width 15 height 15
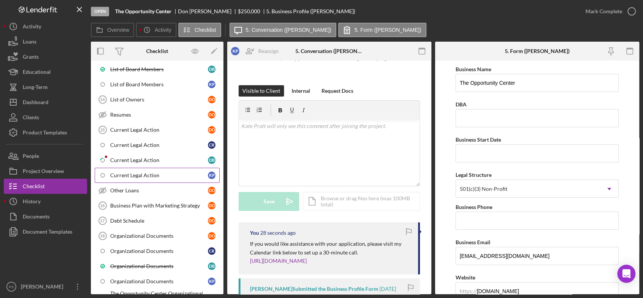
scroll to position [527, 0]
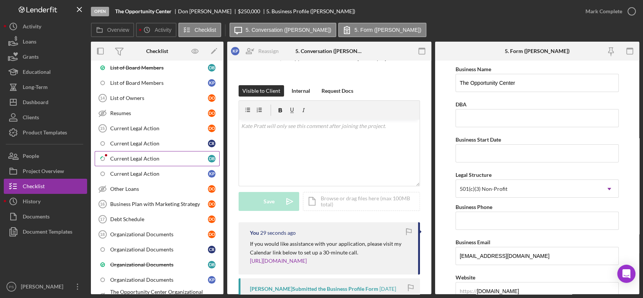
click at [165, 151] on link "Icon/Checklist Item Sub Partial Current Legal Action D B" at bounding box center [157, 158] width 125 height 15
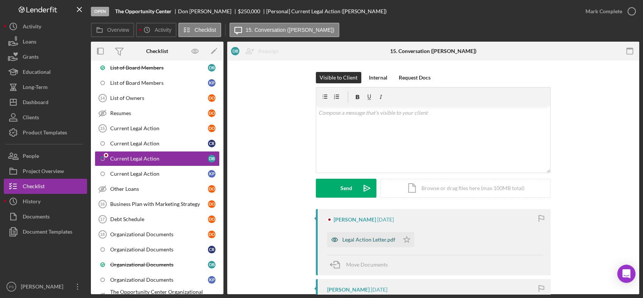
click at [352, 237] on div "Legal Action Letter.pdf" at bounding box center [369, 240] width 53 height 6
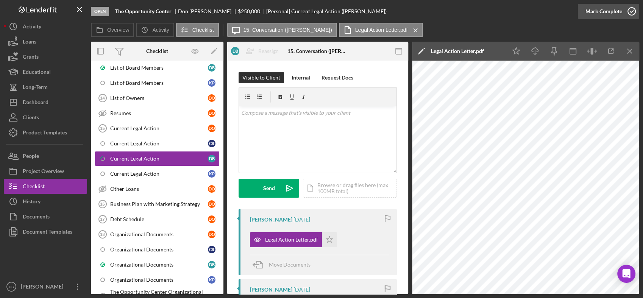
click at [628, 11] on icon "button" at bounding box center [631, 11] width 19 height 19
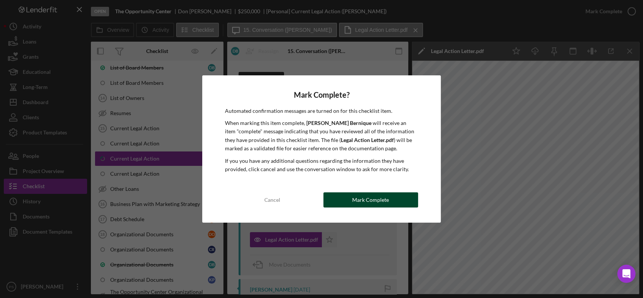
click at [364, 200] on div "Mark Complete" at bounding box center [370, 199] width 37 height 15
